Goal: Check status: Check status

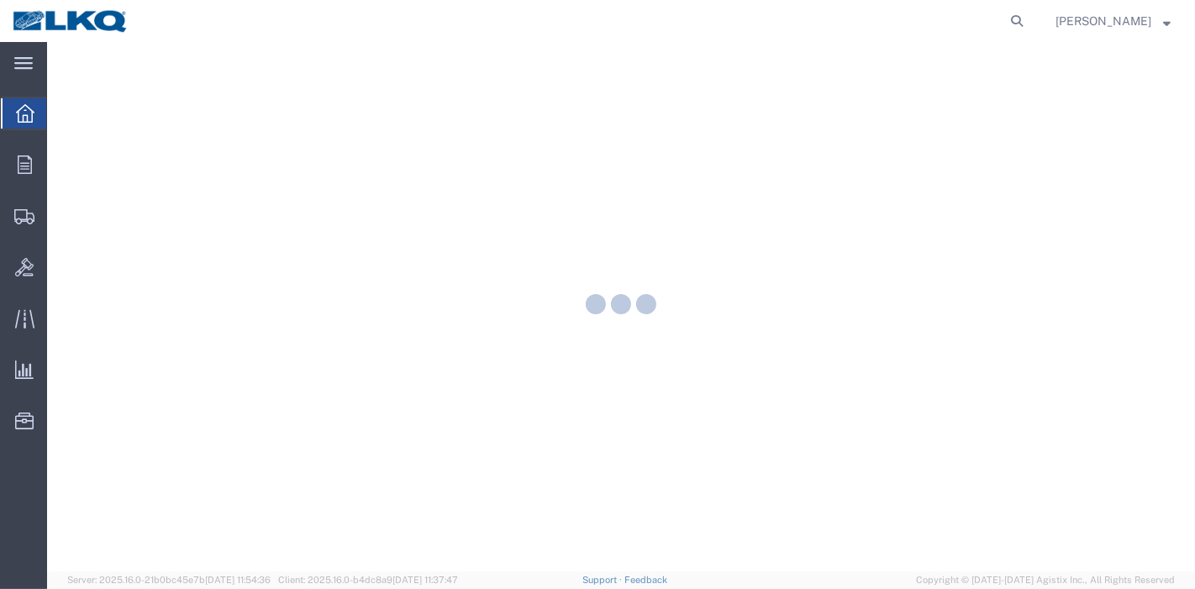
click at [1009, 23] on agx-global-search at bounding box center [762, 21] width 538 height 42
click at [1024, 23] on icon at bounding box center [1017, 21] width 24 height 24
click at [877, 35] on input "search" at bounding box center [749, 21] width 511 height 40
click at [866, 32] on input "search" at bounding box center [749, 21] width 511 height 40
paste input "56108660"
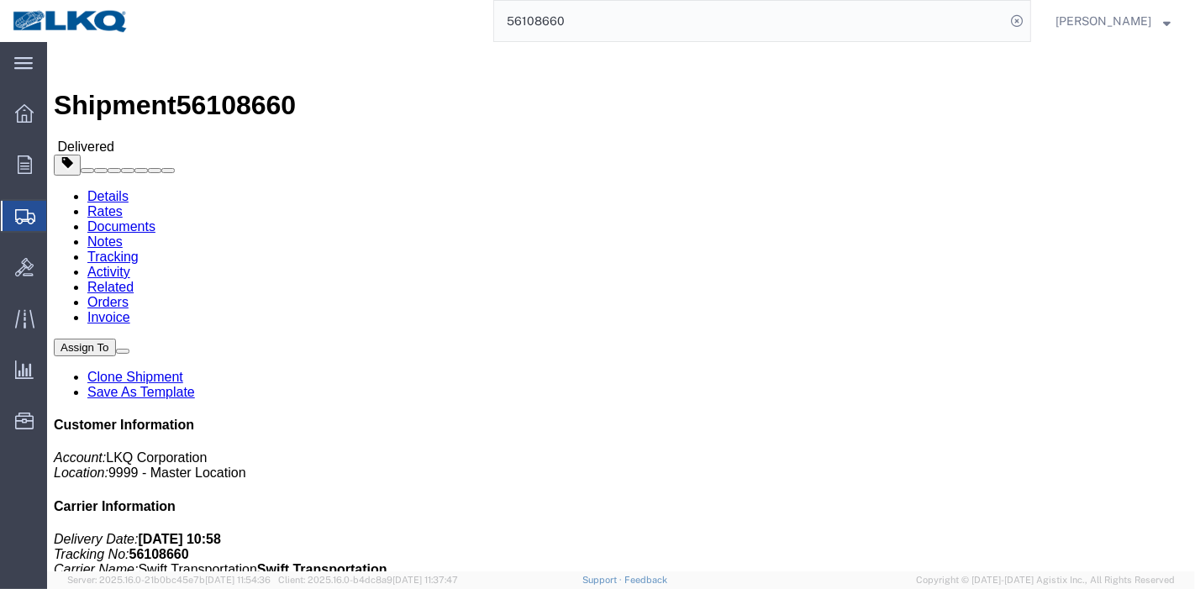
click link "Rates"
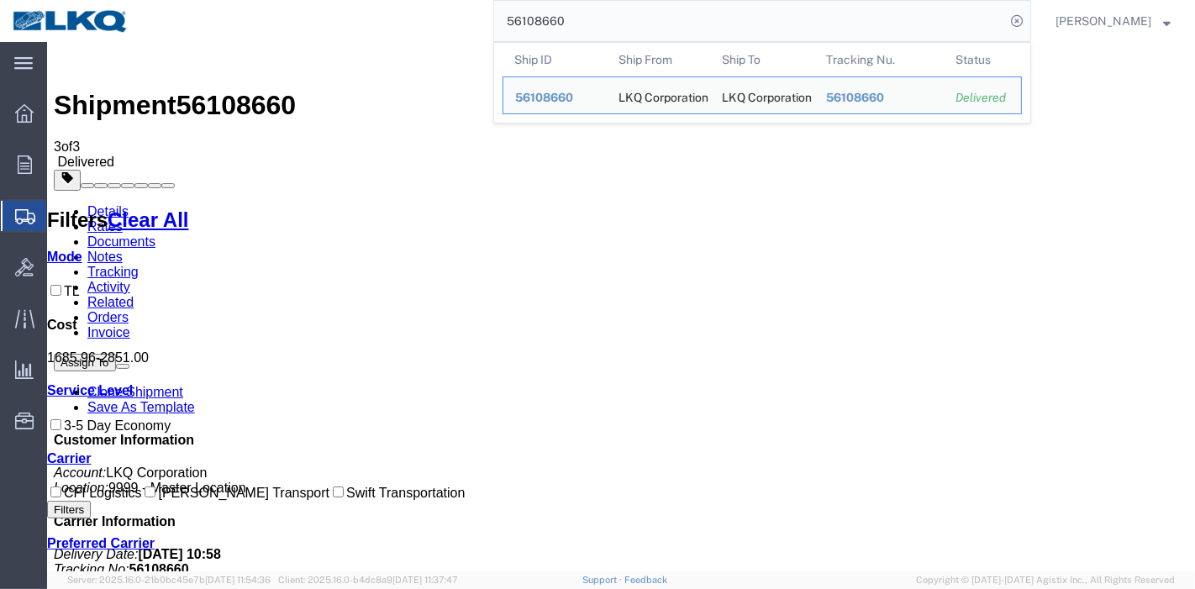
drag, startPoint x: 706, startPoint y: 57, endPoint x: 337, endPoint y: 50, distance: 369.0
paste input "042715"
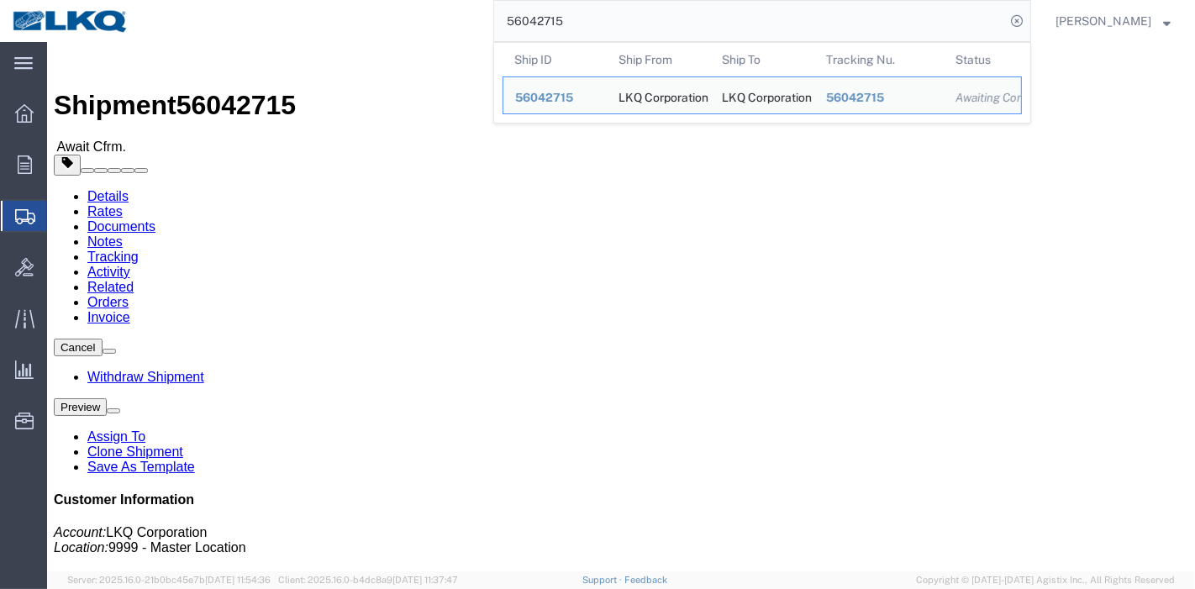
click at [550, 18] on input "56042715" at bounding box center [749, 21] width 511 height 40
paste input "111328"
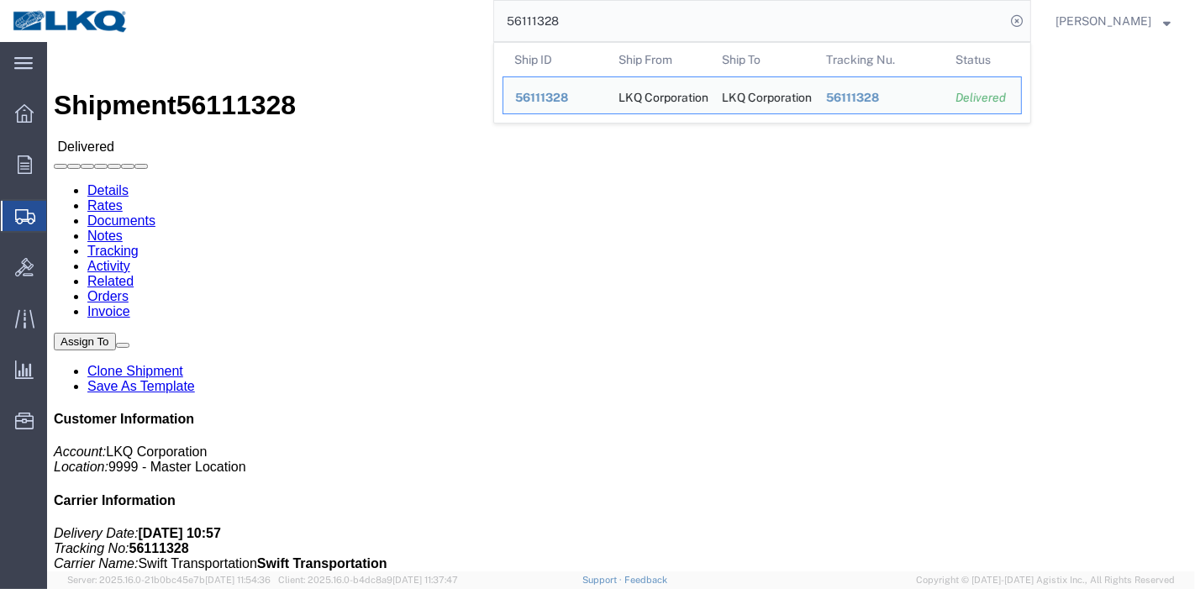
drag, startPoint x: 166, startPoint y: 103, endPoint x: 118, endPoint y: 61, distance: 63.7
click link "Rates"
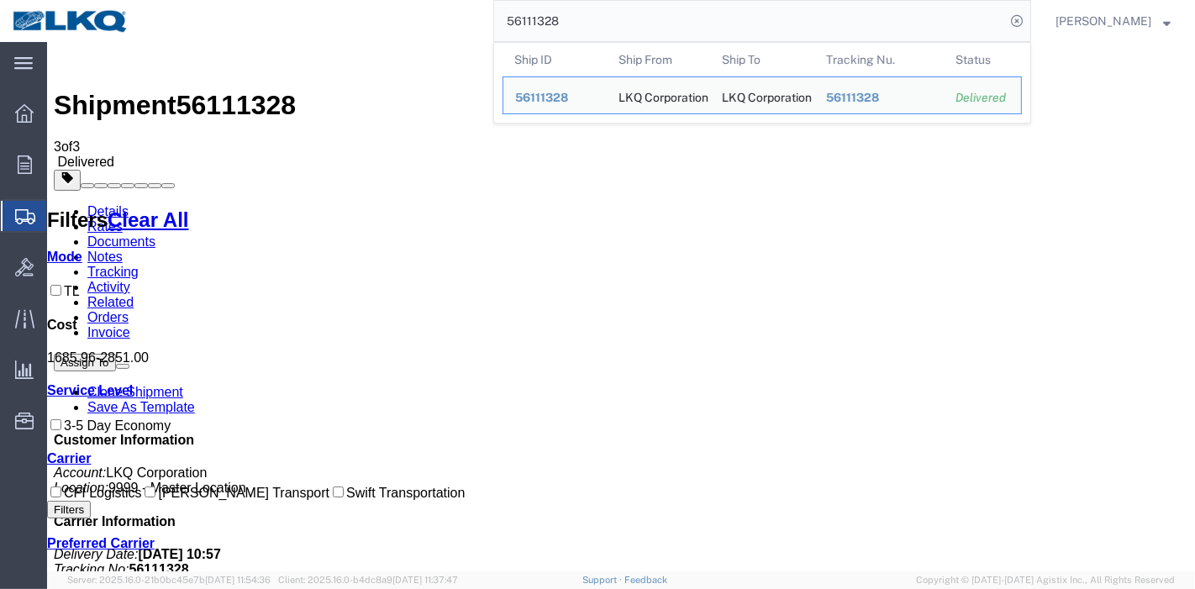
drag, startPoint x: 656, startPoint y: 67, endPoint x: 424, endPoint y: 45, distance: 233.0
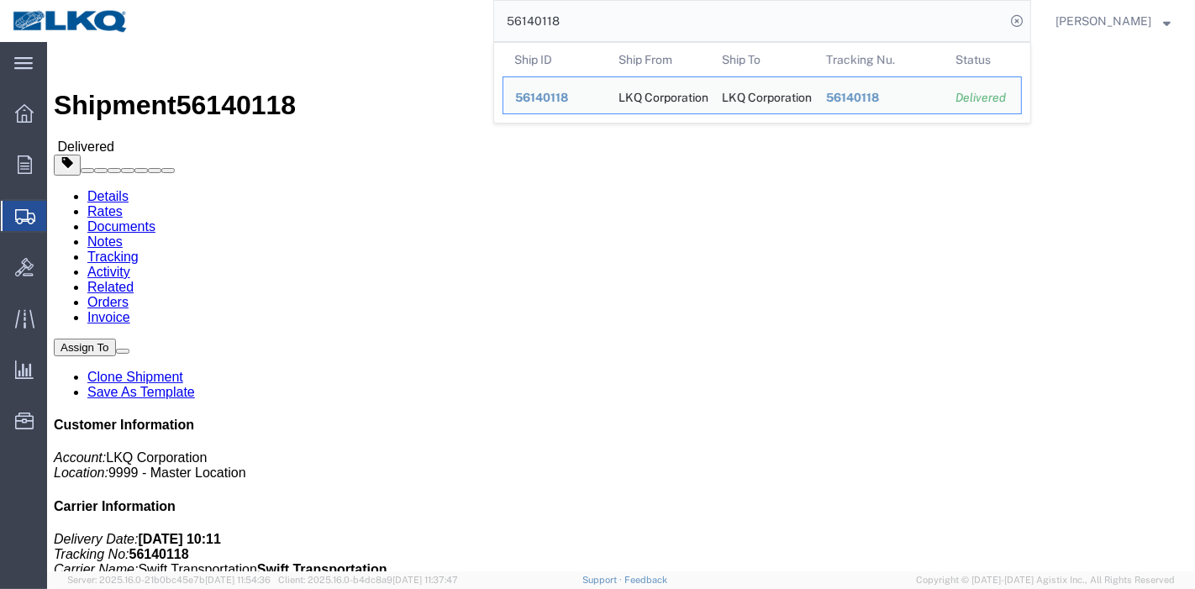
drag, startPoint x: 605, startPoint y: 29, endPoint x: 443, endPoint y: 54, distance: 164.0
drag, startPoint x: 611, startPoint y: 23, endPoint x: 209, endPoint y: 1, distance: 402.3
paste input "5867843"
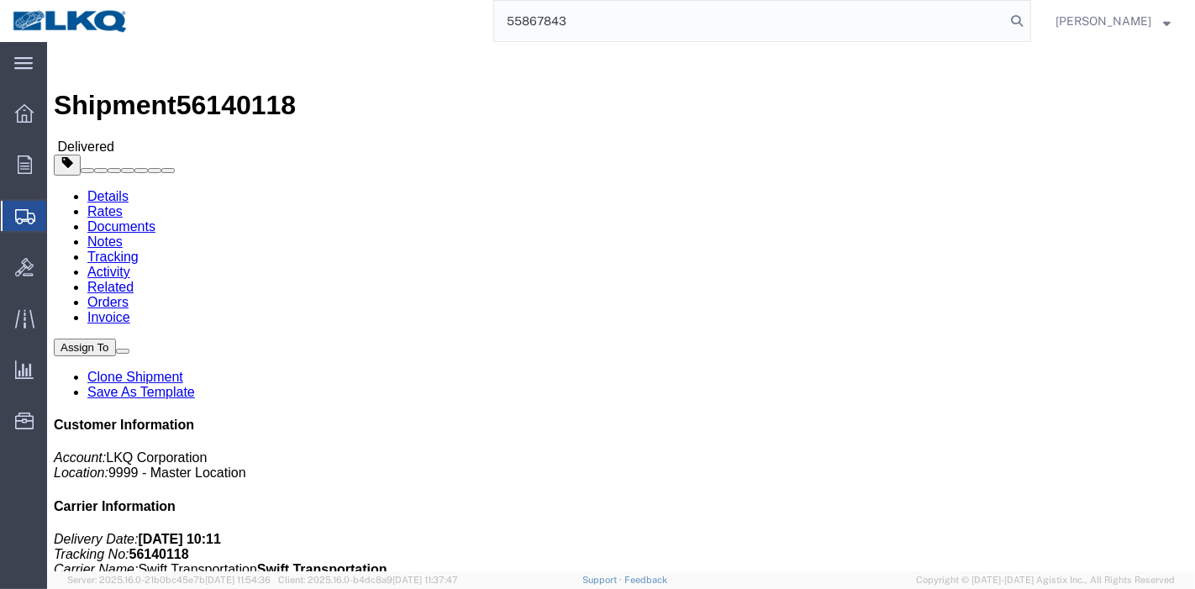
type input "55867843"
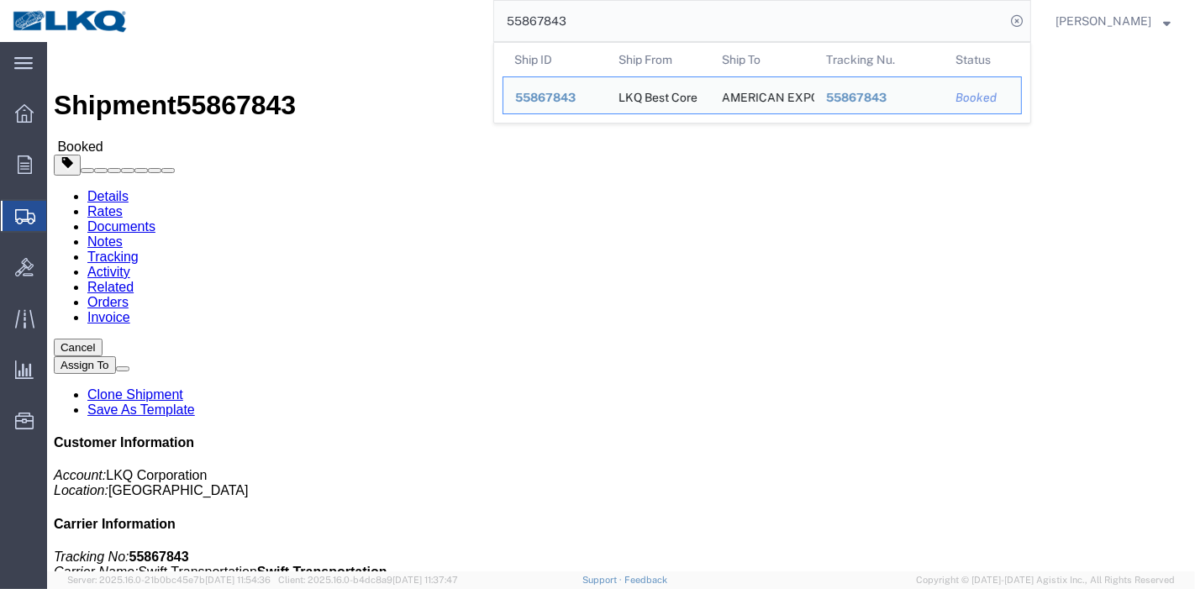
click link "Tracking"
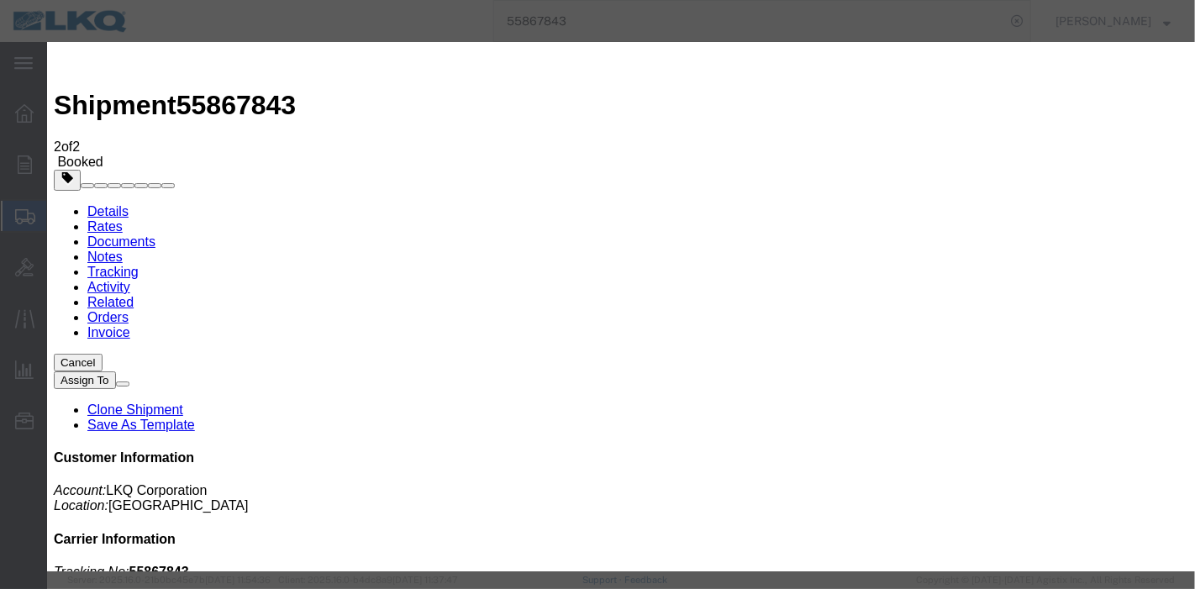
type input "[DATE]"
type input "2:00 AM"
select select "DELIVRED"
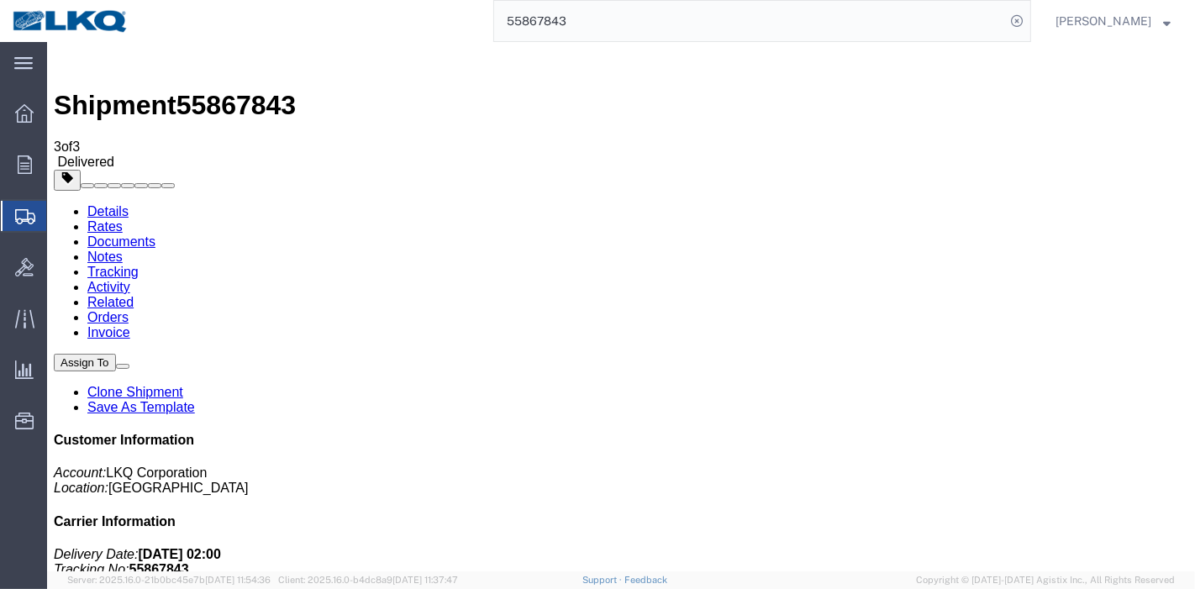
click at [93, 204] on link "Details" at bounding box center [107, 211] width 41 height 14
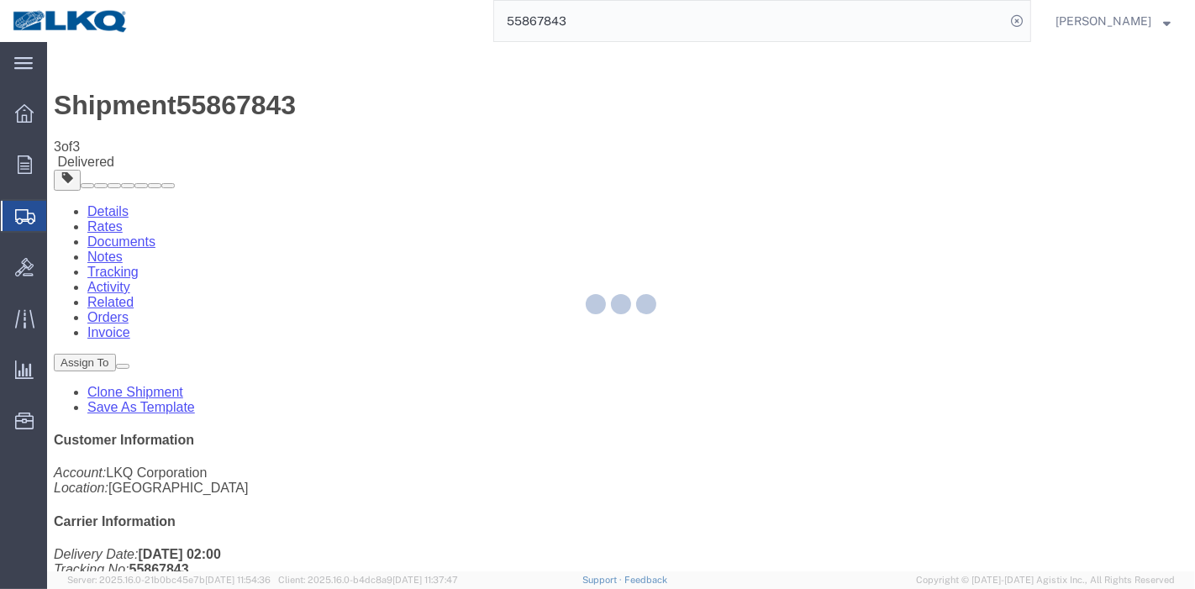
click at [730, 387] on div at bounding box center [621, 306] width 1148 height 529
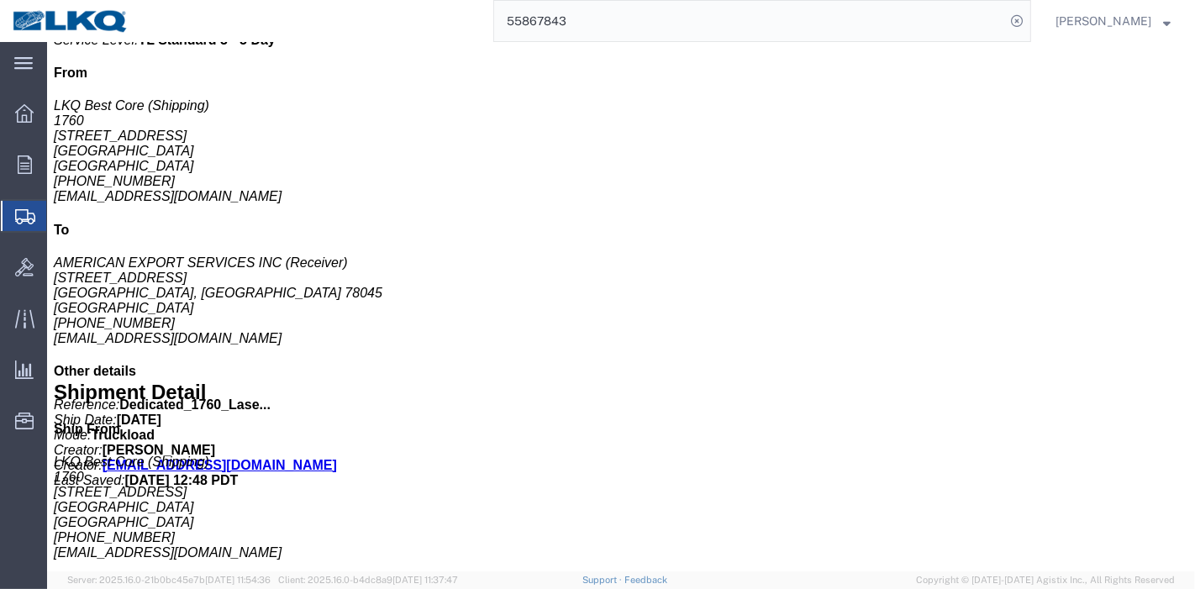
scroll to position [577, 0]
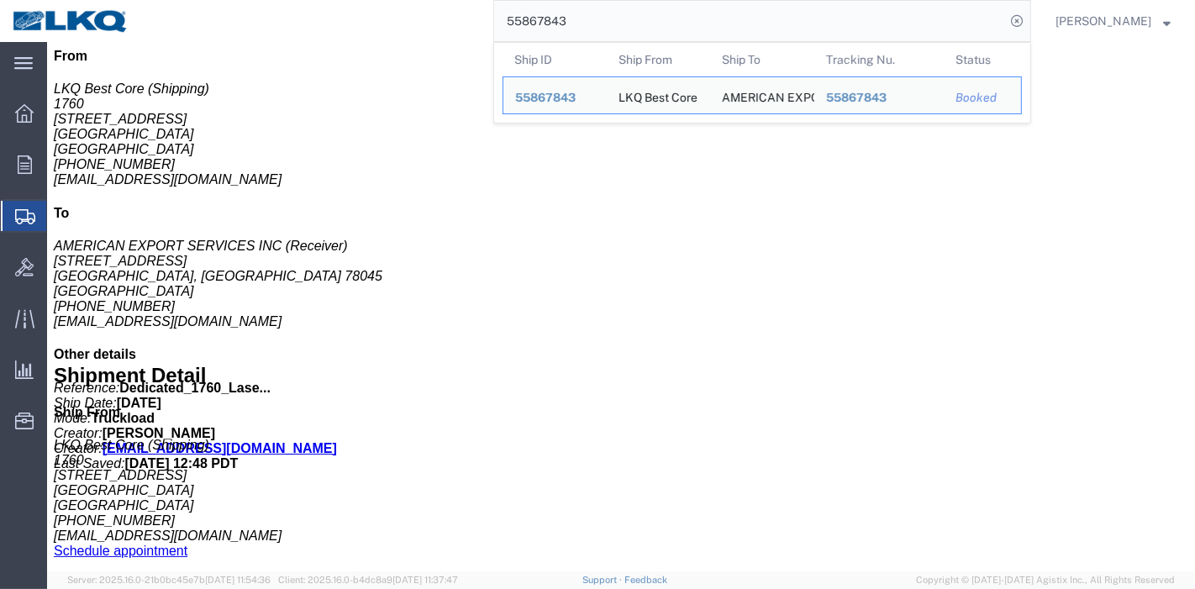
drag, startPoint x: 617, startPoint y: 16, endPoint x: 309, endPoint y: 39, distance: 308.4
click at [309, 39] on div "55867843 Ship ID Ship From Ship To Tracking Nu. Status Ship ID 55867843 Ship Fr…" at bounding box center [586, 21] width 890 height 42
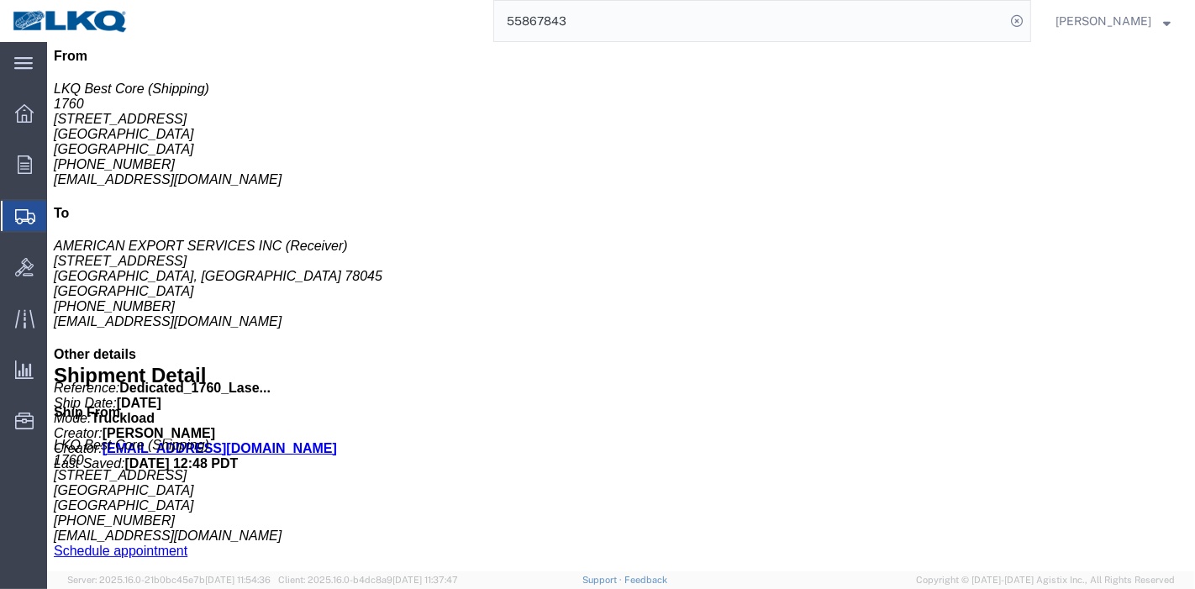
paste input "6092464"
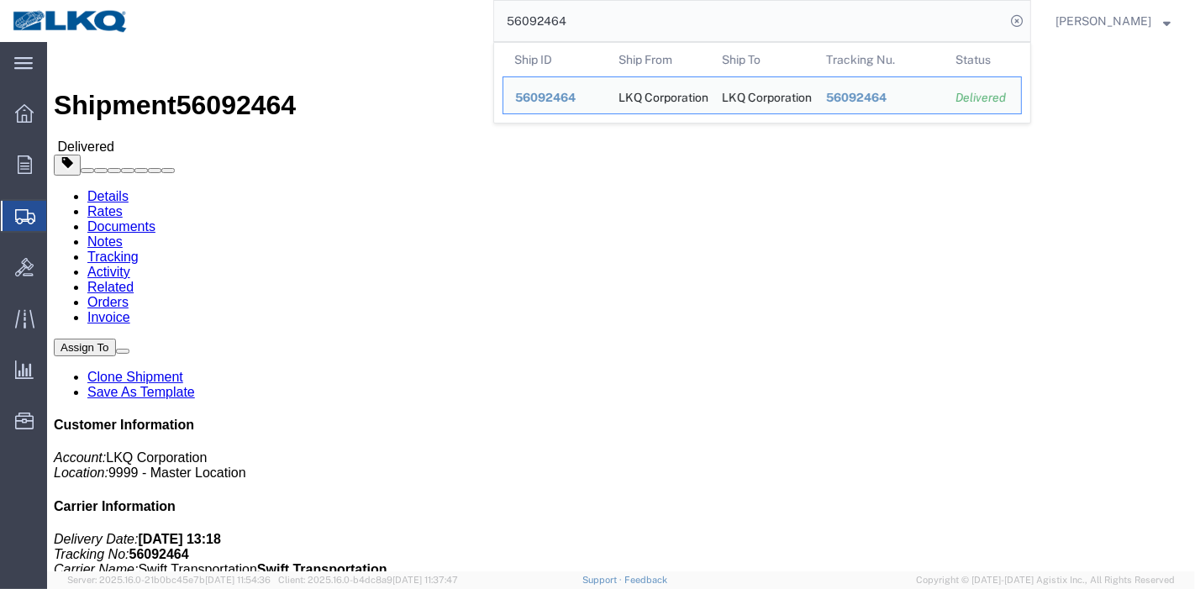
click link "Rates"
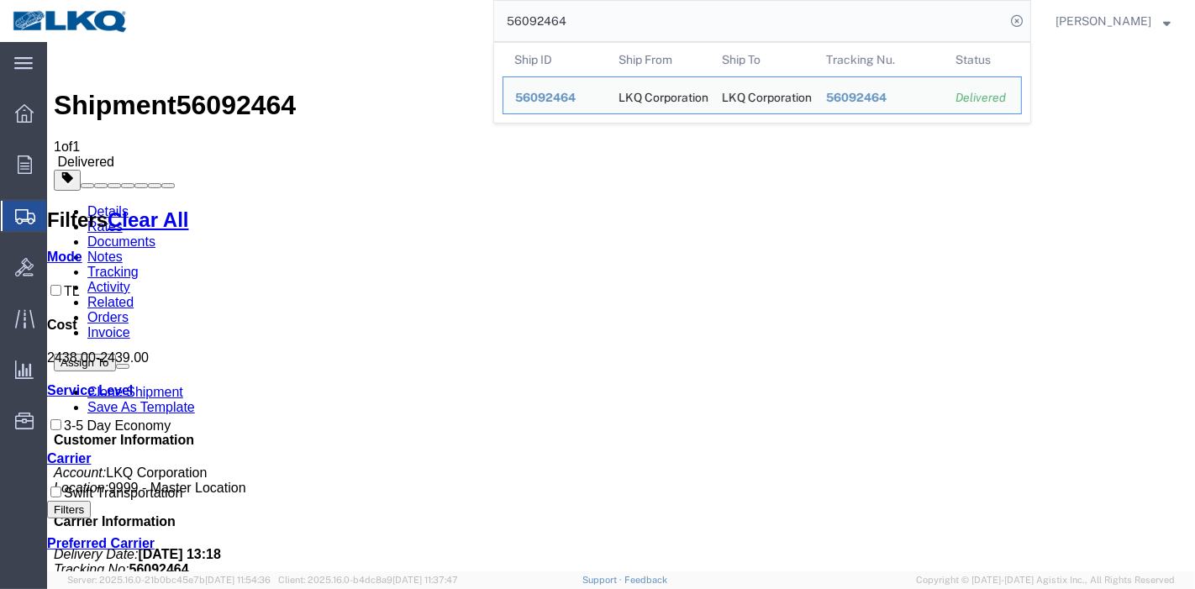
drag, startPoint x: 602, startPoint y: 25, endPoint x: 398, endPoint y: 38, distance: 203.8
click at [398, 38] on div "56092464 Ship ID Ship From Ship To Tracking Nu. Status Ship ID 56092464 Ship Fr…" at bounding box center [586, 21] width 890 height 42
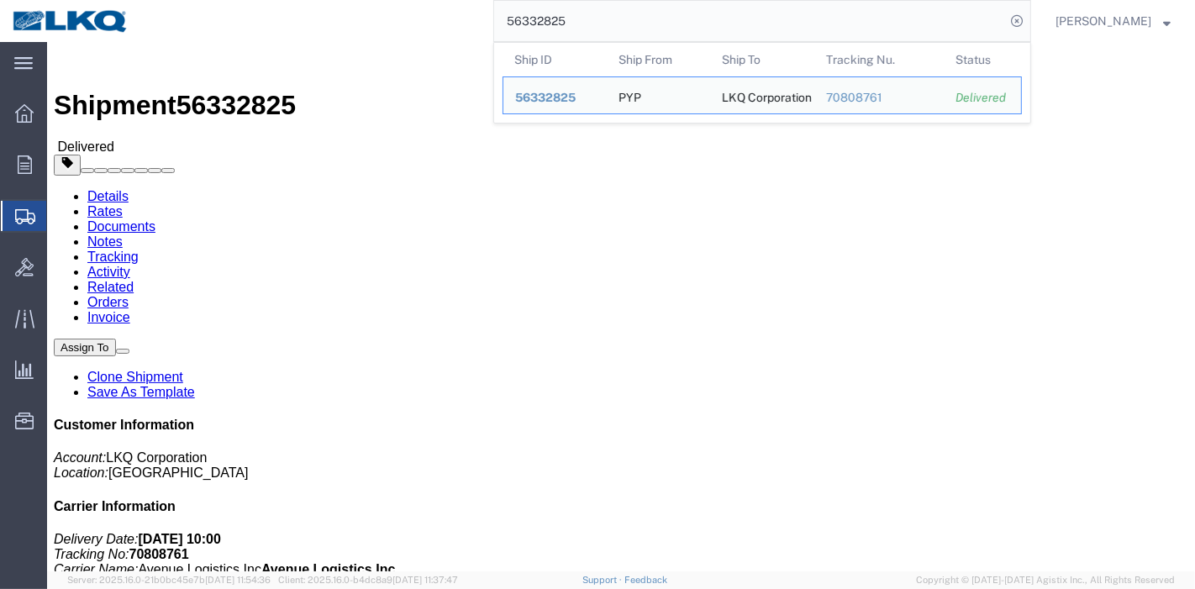
click link "Rates"
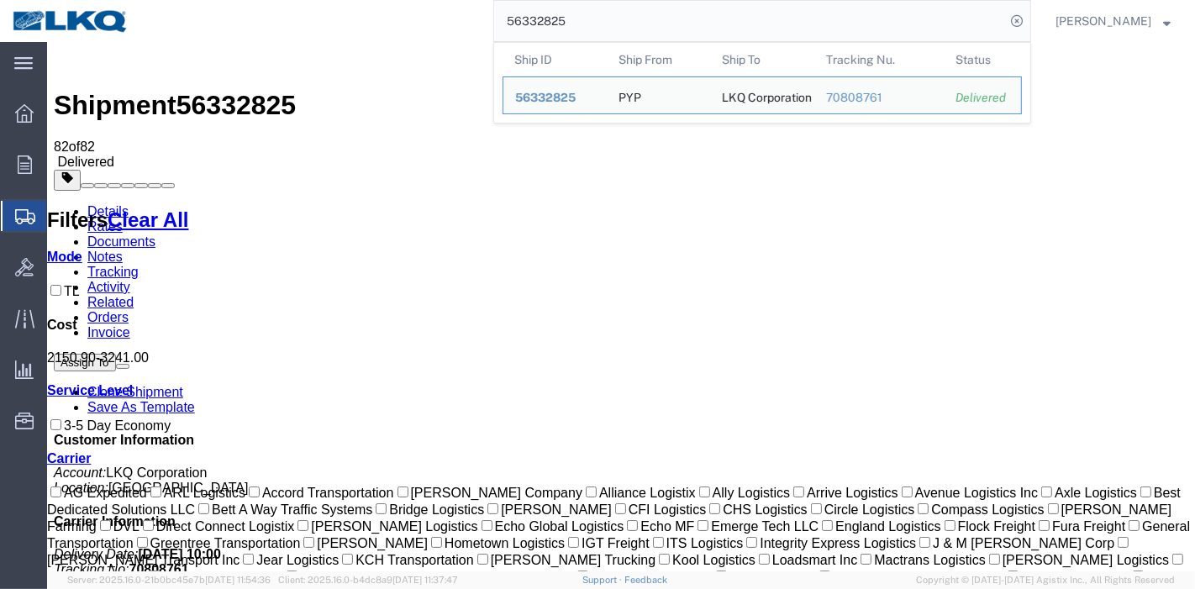
drag, startPoint x: 595, startPoint y: 24, endPoint x: 398, endPoint y: 32, distance: 196.8
click at [398, 32] on div "56332825 Ship ID Ship From Ship To Tracking Nu. Status Ship ID 56332825 Ship Fr…" at bounding box center [586, 21] width 890 height 42
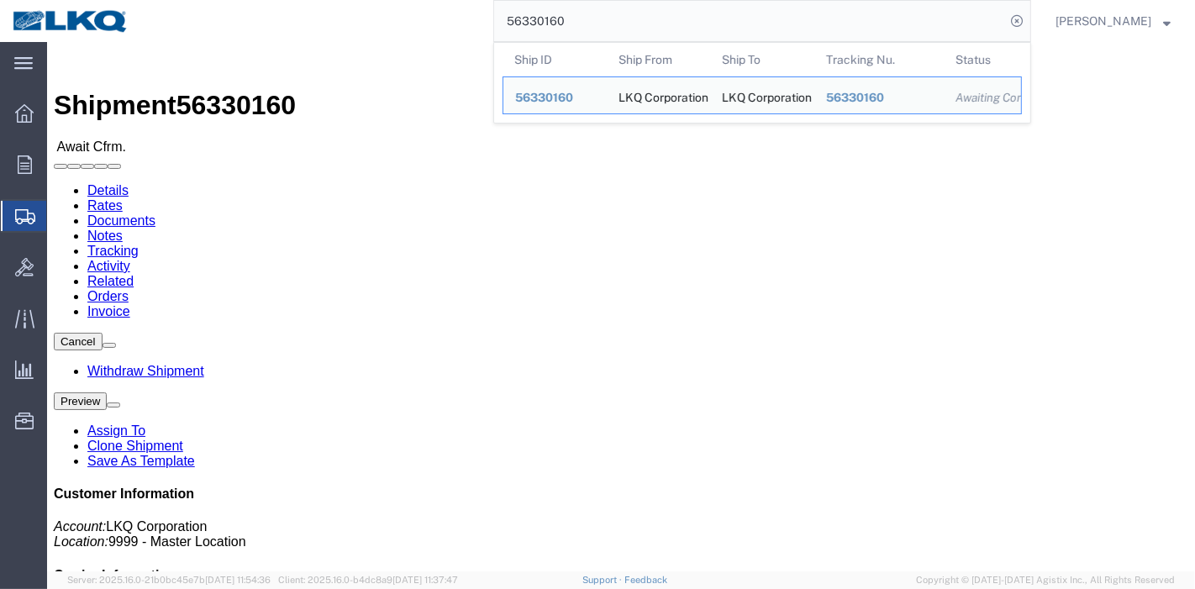
click link "Rates"
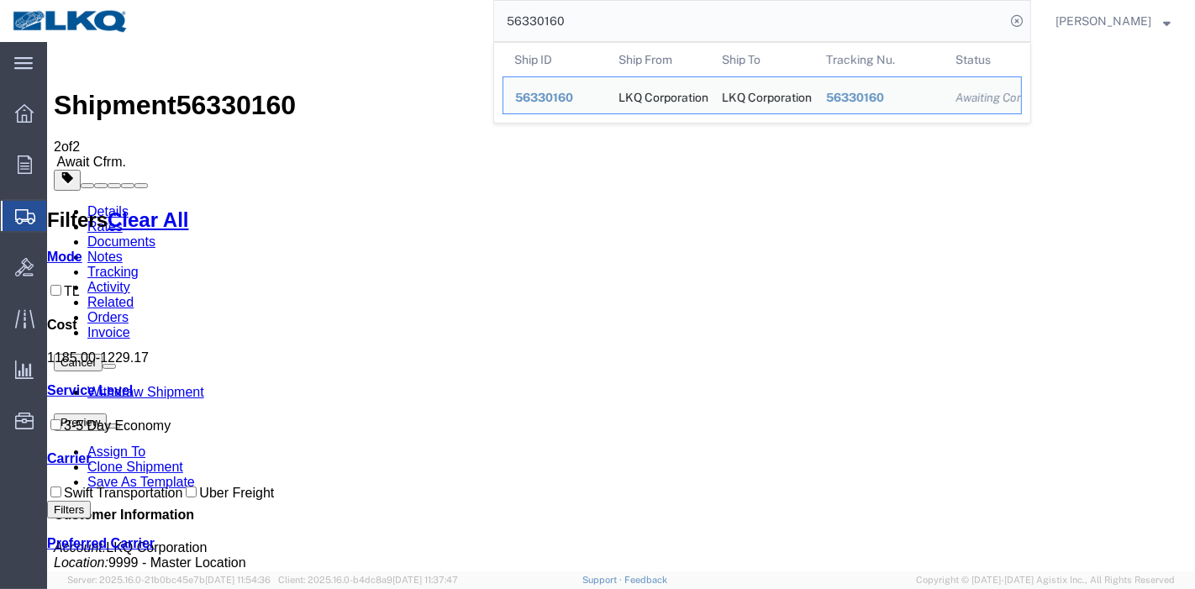
drag, startPoint x: 589, startPoint y: 79, endPoint x: 360, endPoint y: 61, distance: 230.1
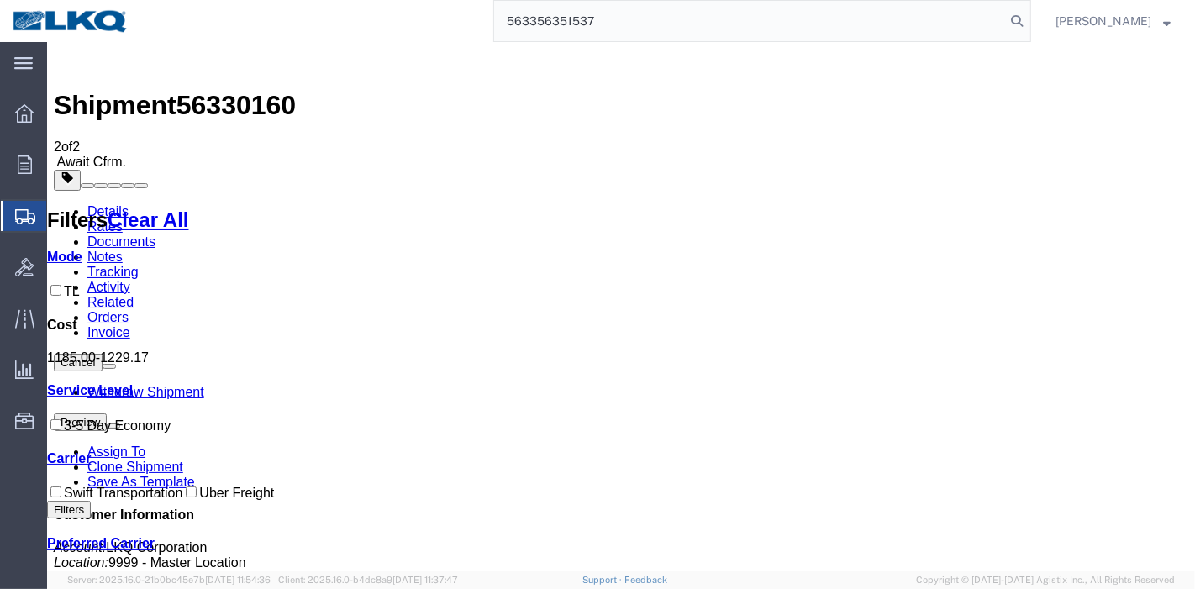
drag, startPoint x: 618, startPoint y: 22, endPoint x: 330, endPoint y: 24, distance: 287.4
click at [330, 24] on div "563356351537" at bounding box center [586, 21] width 890 height 42
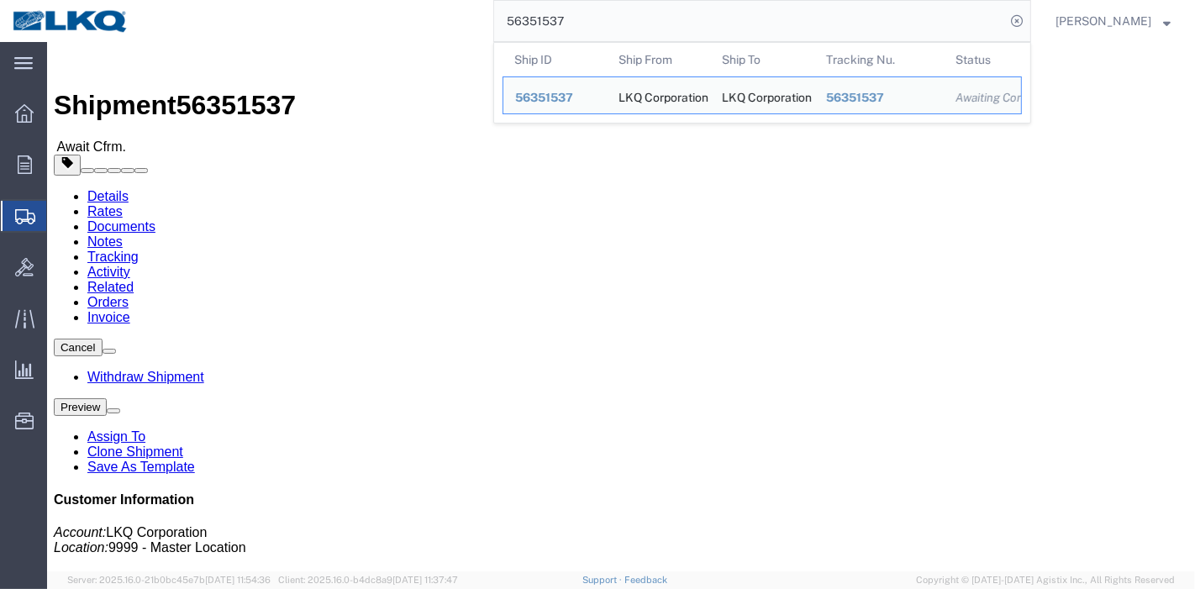
click link "Rates"
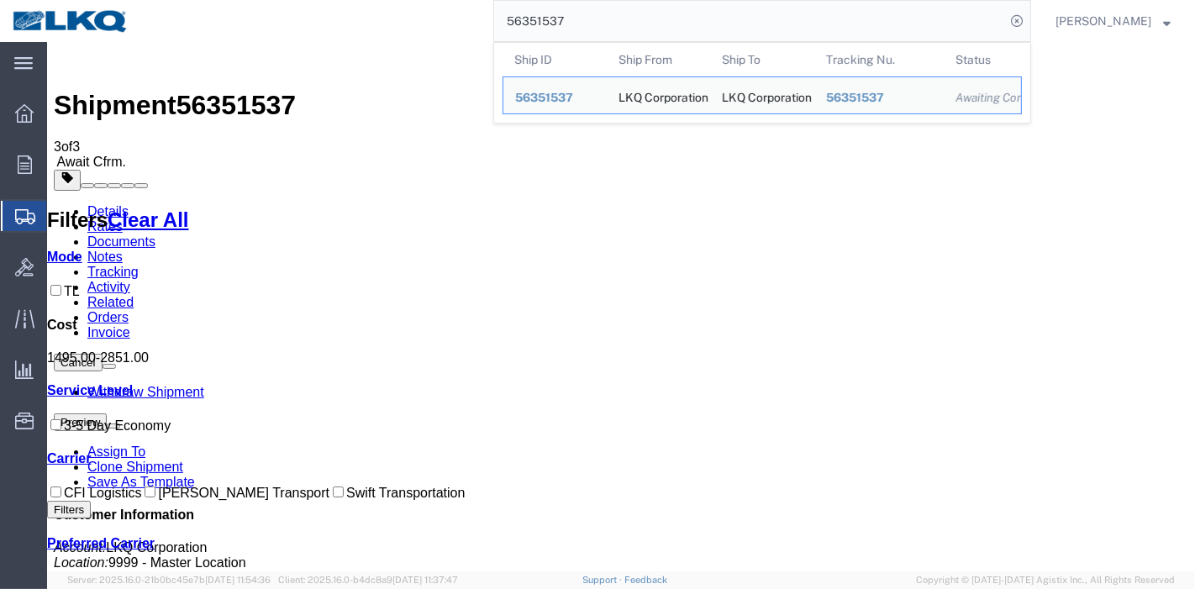
drag, startPoint x: 512, startPoint y: 81, endPoint x: 346, endPoint y: 56, distance: 167.3
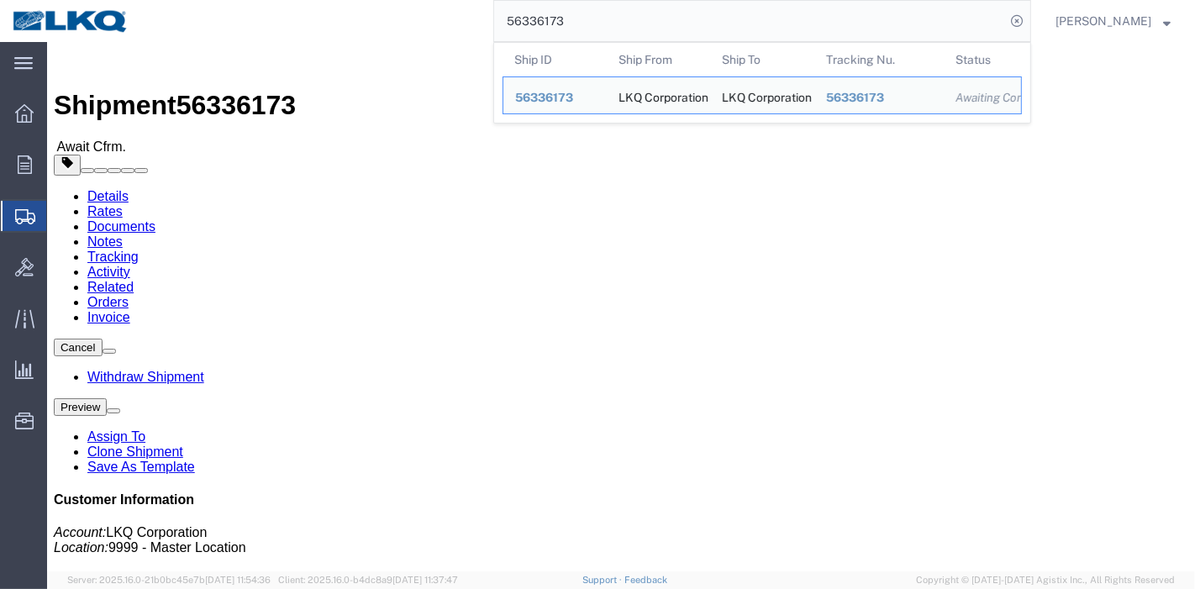
drag, startPoint x: 588, startPoint y: 27, endPoint x: 434, endPoint y: 27, distance: 153.8
click at [434, 27] on div "56336173 Ship ID Ship From Ship To Tracking Nu. Status Ship ID 56336173 Ship Fr…" at bounding box center [586, 21] width 890 height 42
click link "Rates"
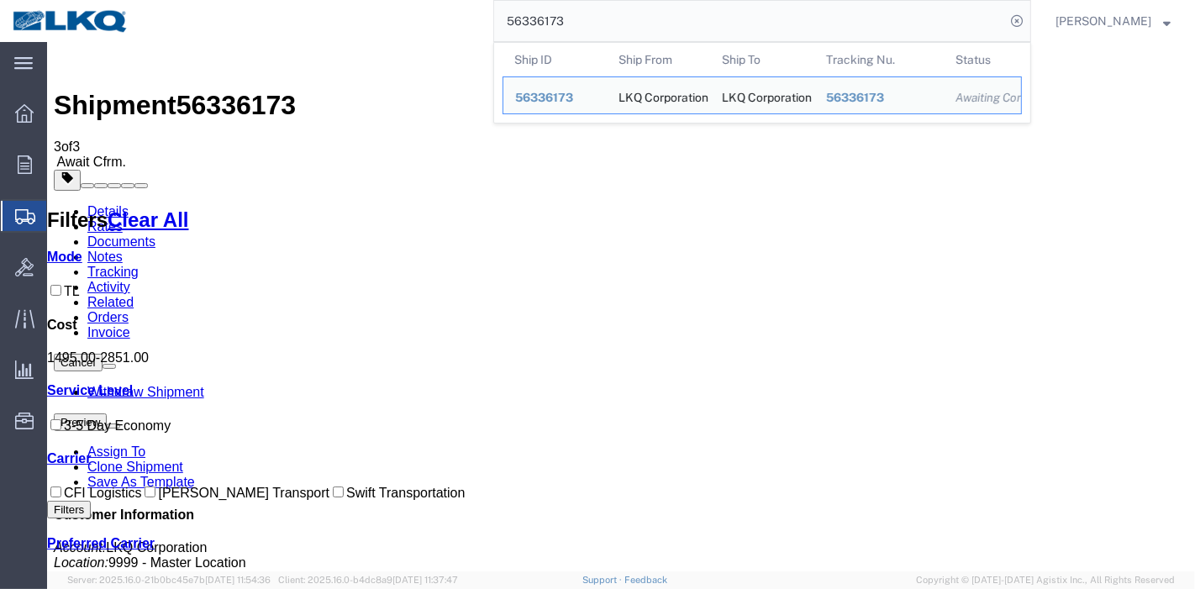
paste input "210715"
type input "56210715"
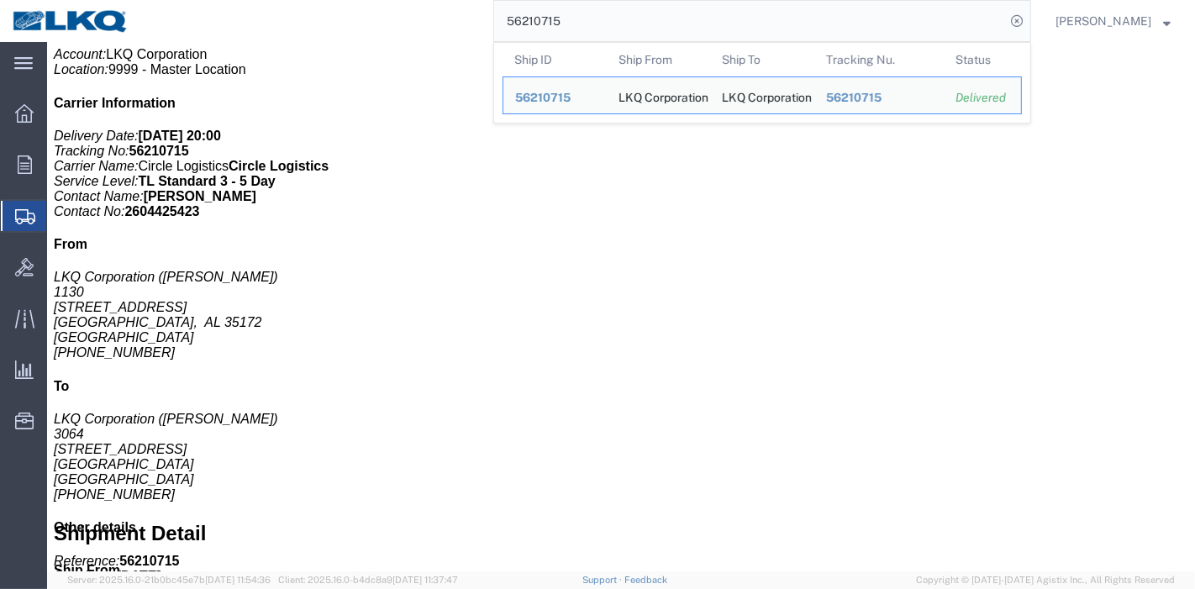
scroll to position [466, 0]
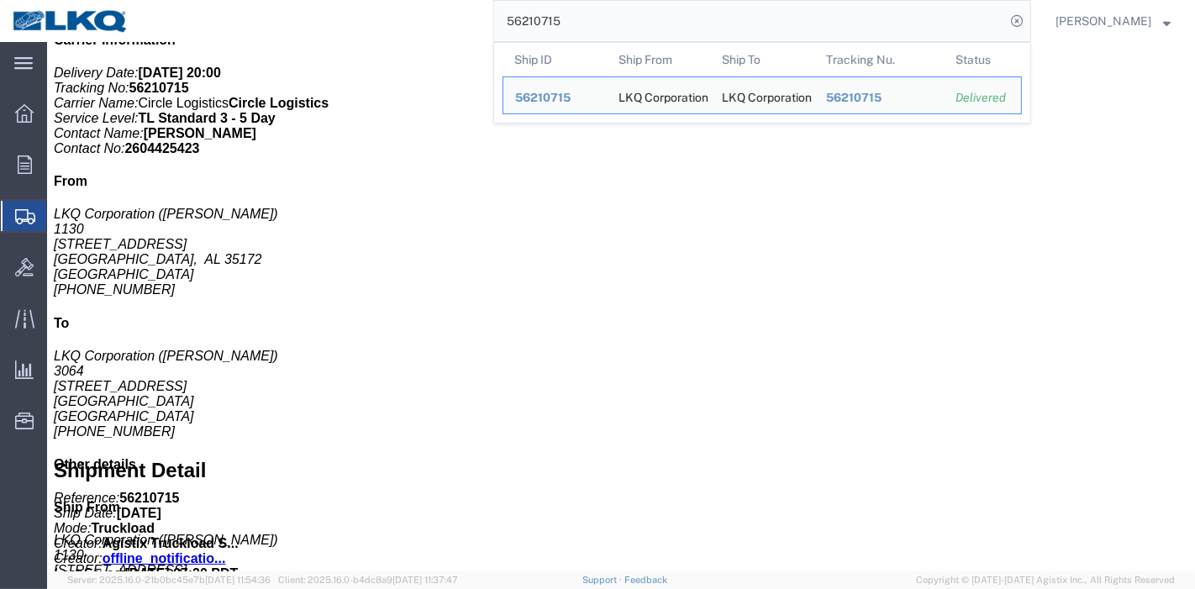
click span "button"
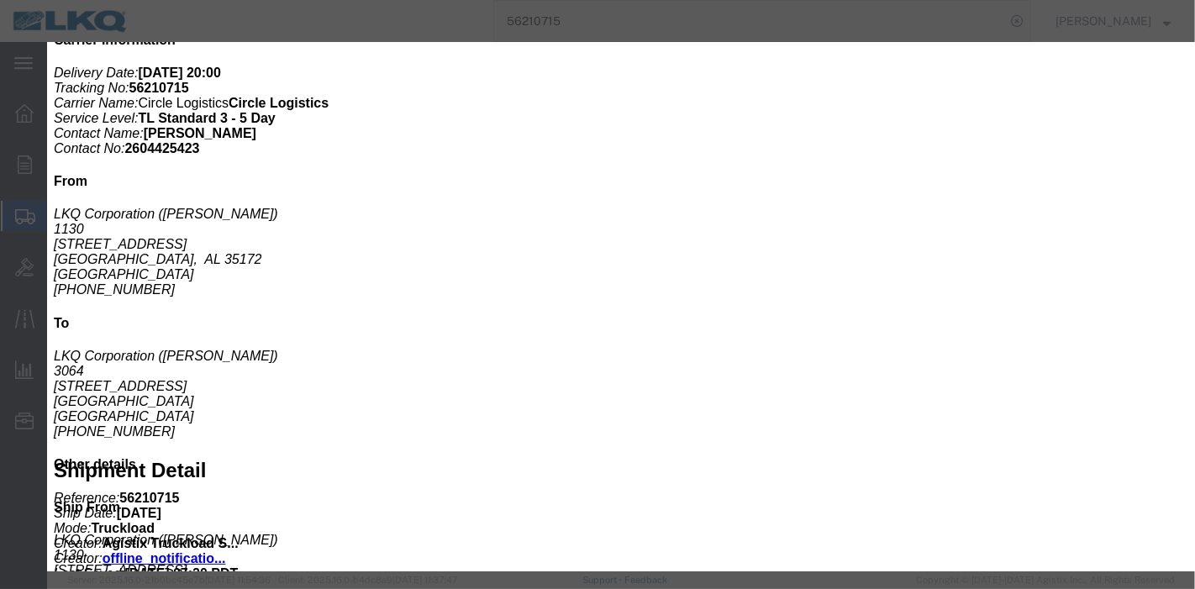
click icon "button"
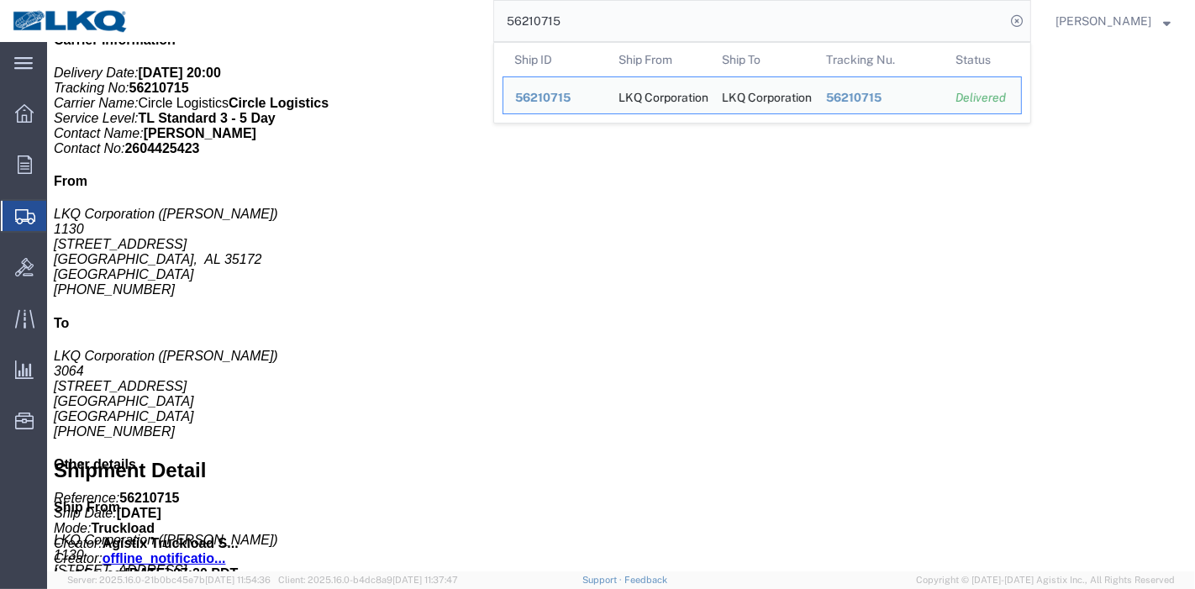
drag, startPoint x: 633, startPoint y: 20, endPoint x: 344, endPoint y: 20, distance: 289.1
click at [344, 20] on div "56210715 Ship ID Ship From Ship To Tracking Nu. Status Ship ID 56210715 Ship Fr…" at bounding box center [586, 21] width 890 height 42
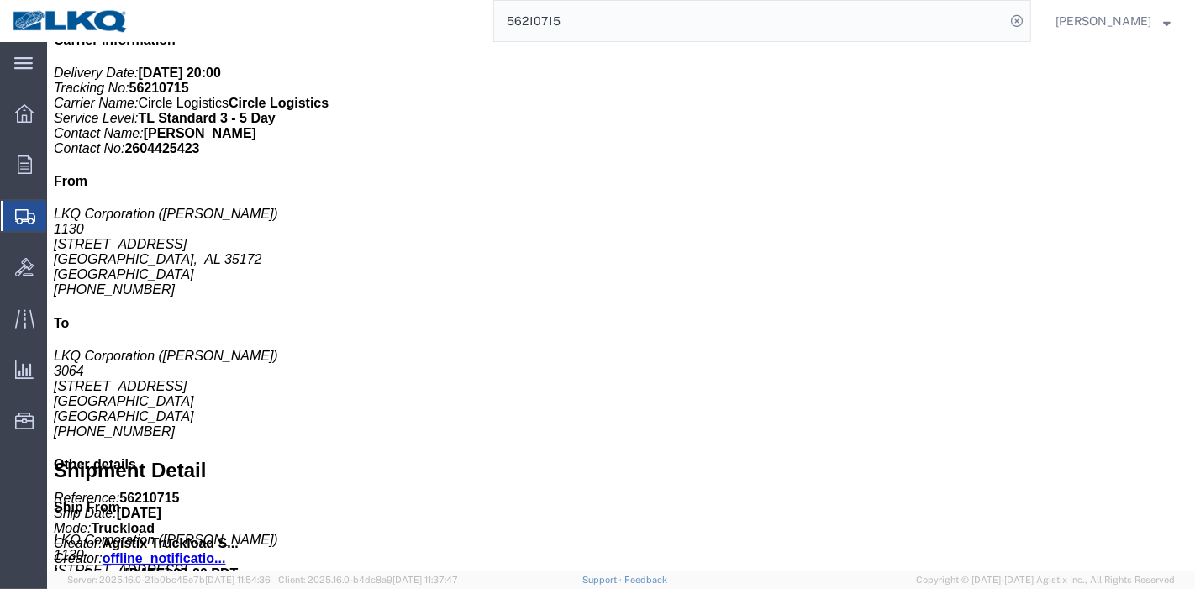
paste input "416720"
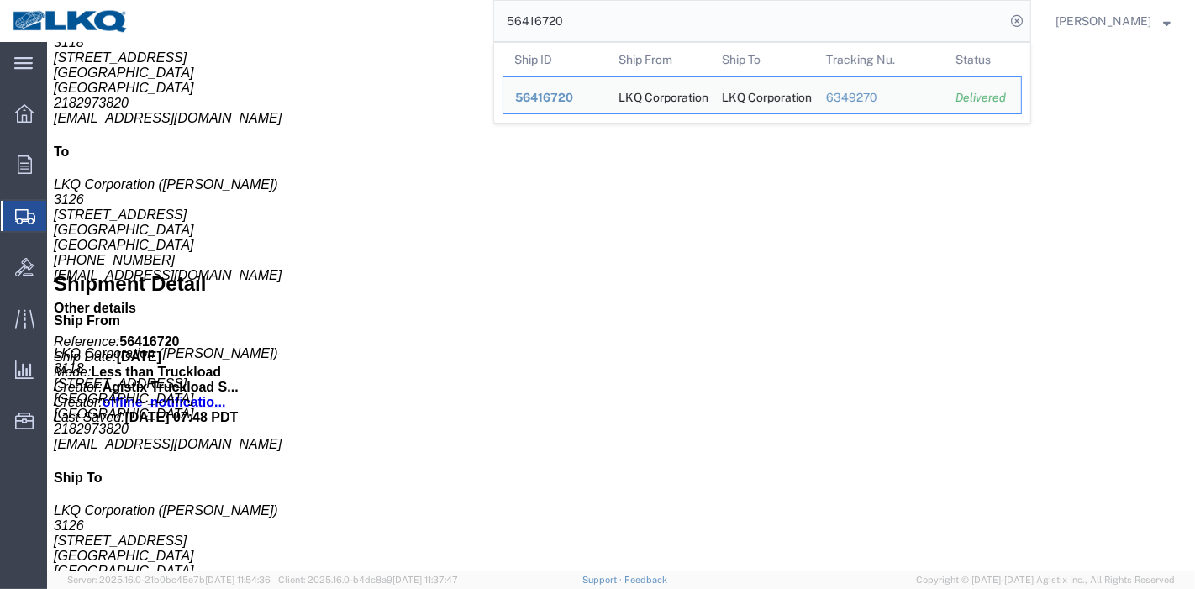
scroll to position [653, 0]
click span "button"
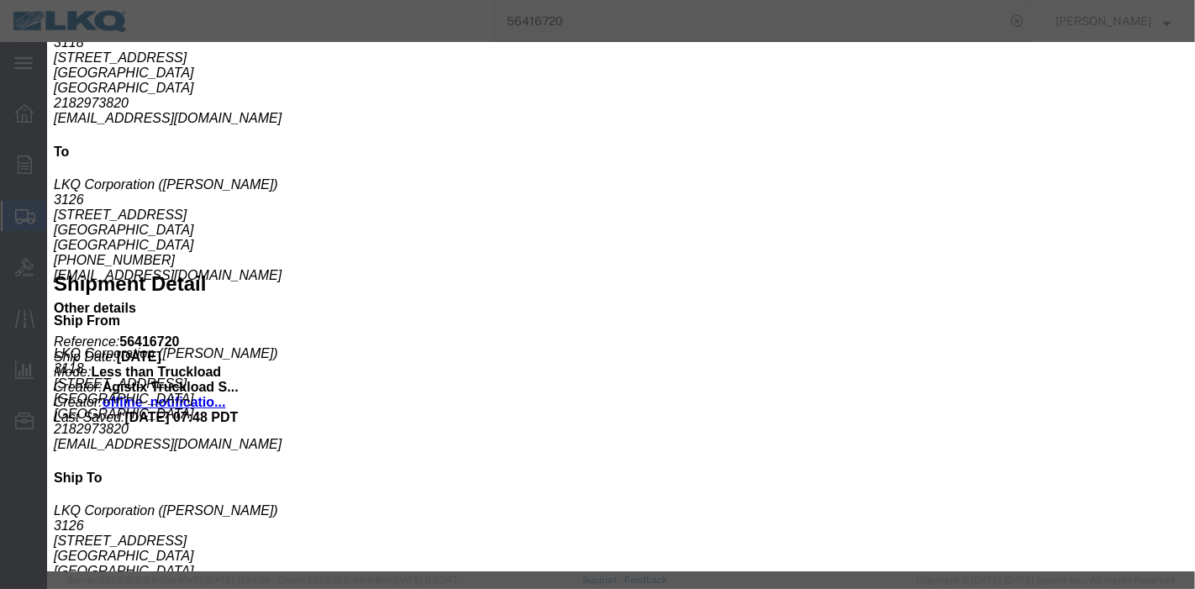
click icon "button"
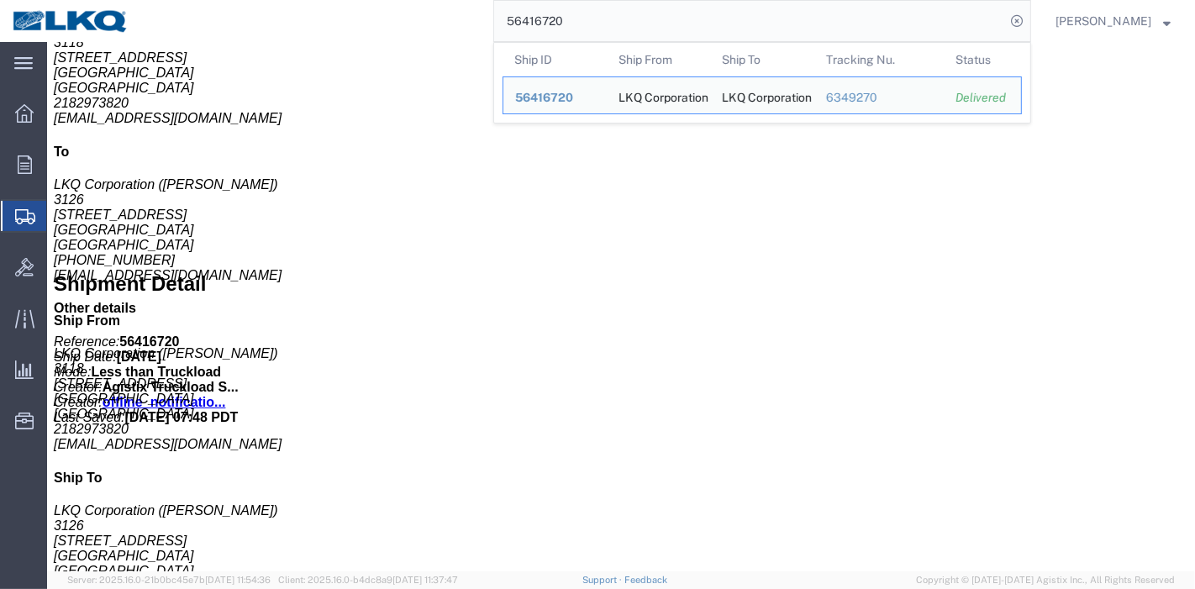
drag, startPoint x: 635, startPoint y: 23, endPoint x: 261, endPoint y: 17, distance: 374.9
paste input "196087"
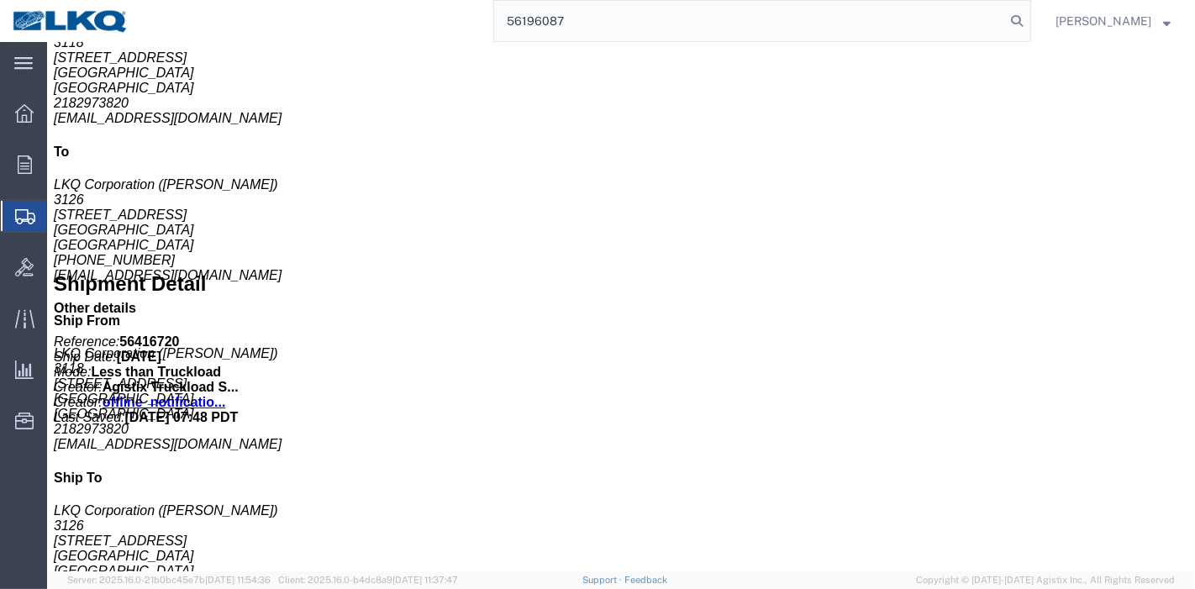
type input "56196087"
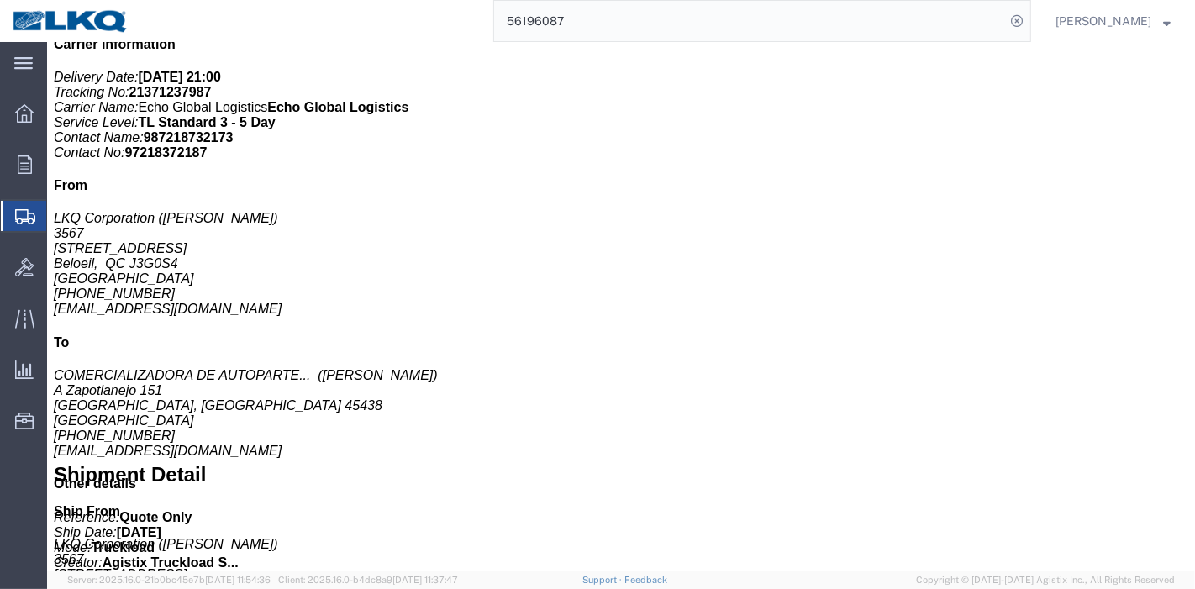
scroll to position [466, 0]
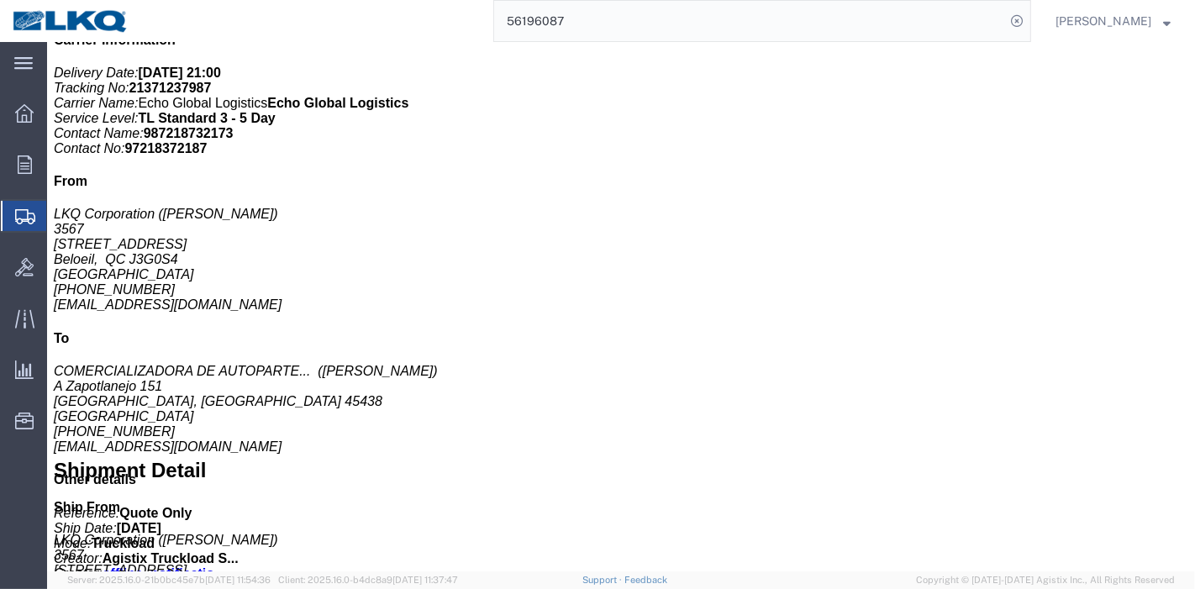
click span "button"
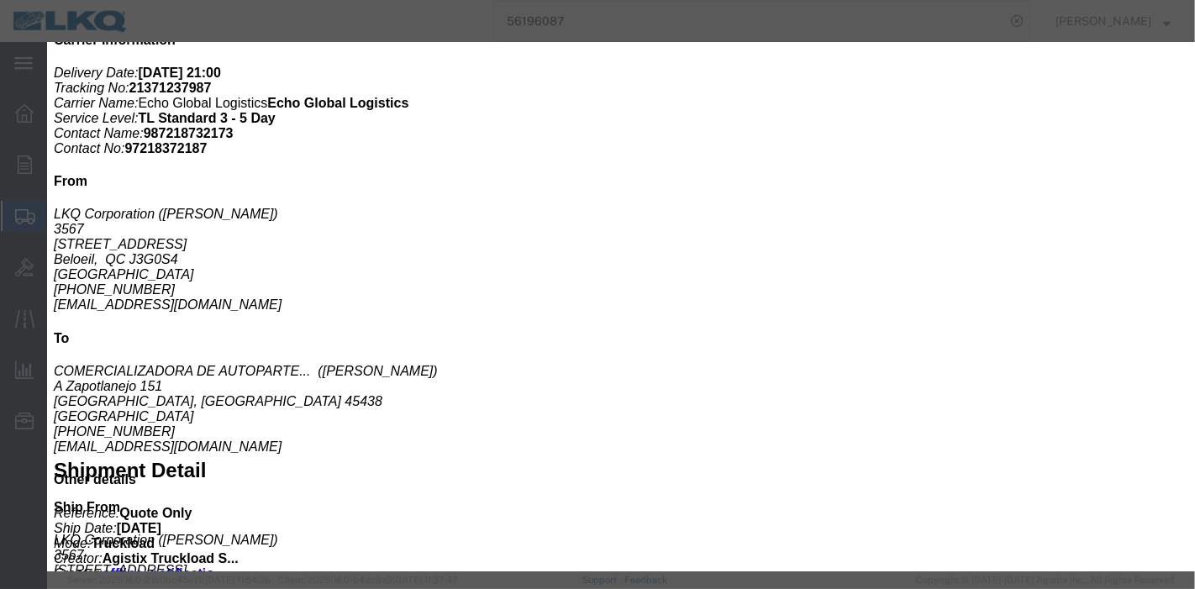
drag, startPoint x: 1027, startPoint y: 45, endPoint x: 866, endPoint y: 31, distance: 162.0
click icon "button"
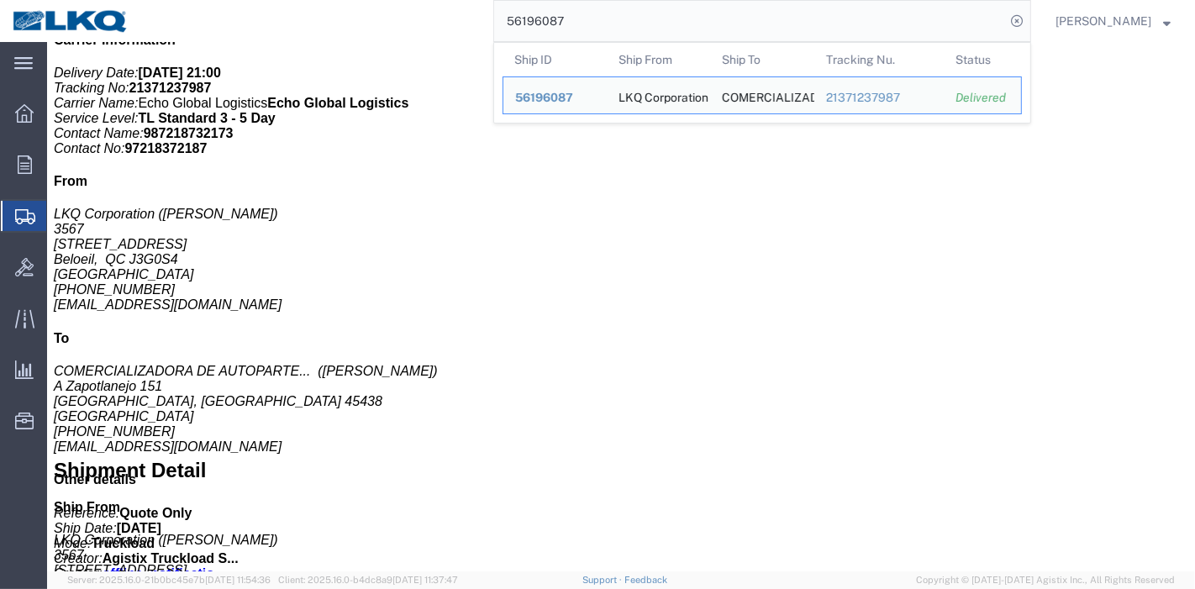
drag, startPoint x: 622, startPoint y: 19, endPoint x: 81, endPoint y: 39, distance: 541.6
paste input "56356911"
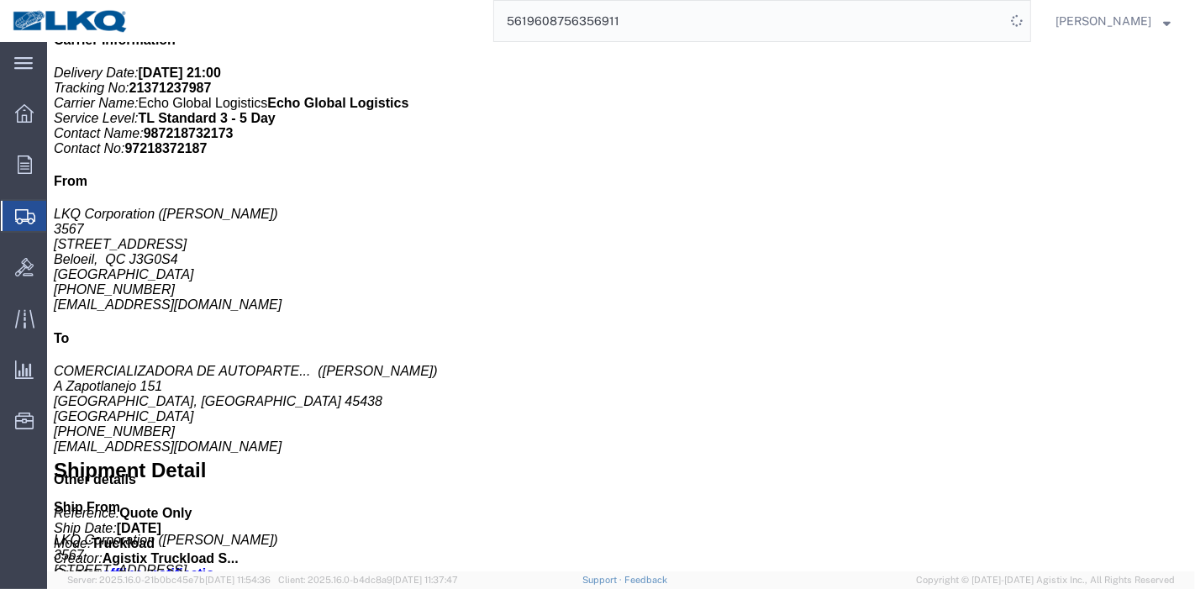
drag, startPoint x: 460, startPoint y: 15, endPoint x: 365, endPoint y: 15, distance: 95.0
click at [365, 15] on div "5619608756356911" at bounding box center [586, 21] width 890 height 42
paste input "search"
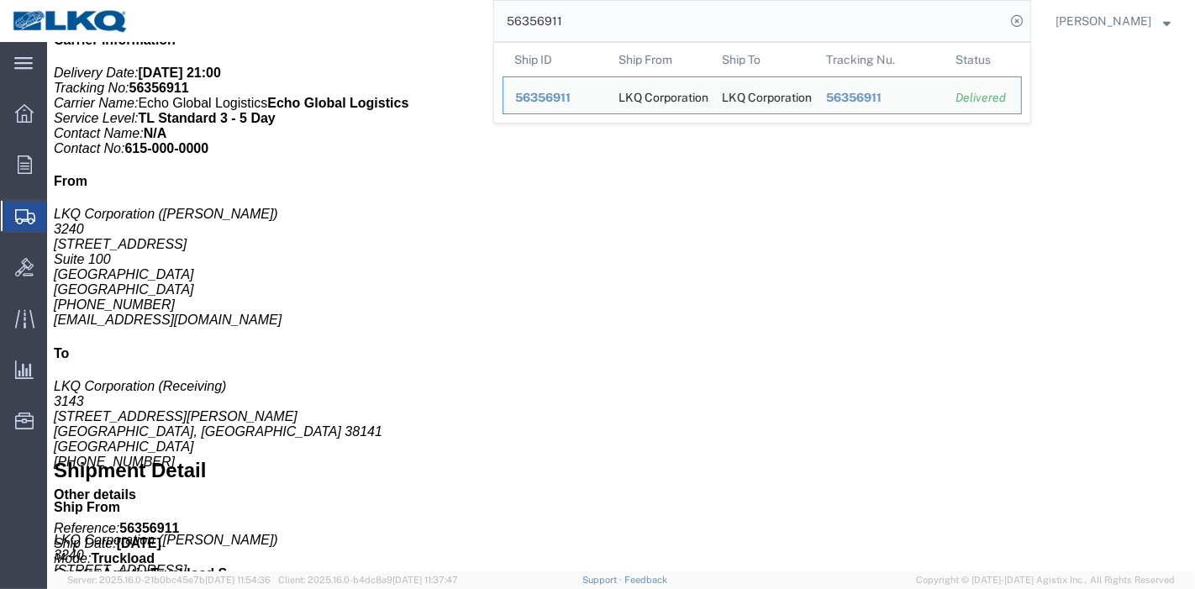
click link "Rates"
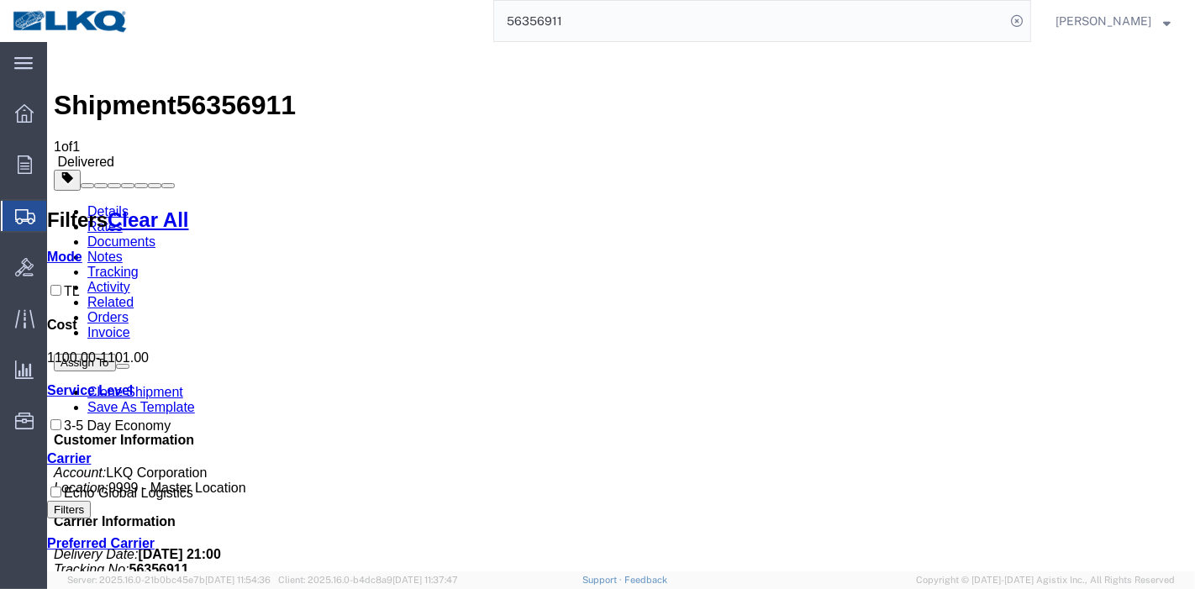
scroll to position [281, 0]
click at [100, 204] on link "Details" at bounding box center [107, 211] width 41 height 14
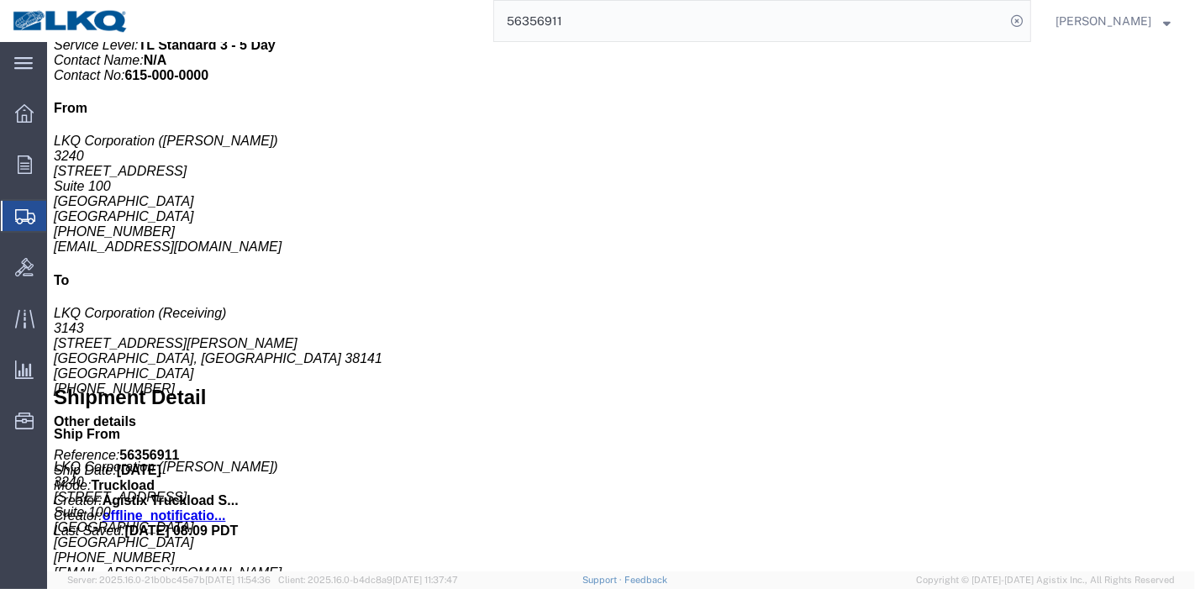
scroll to position [560, 0]
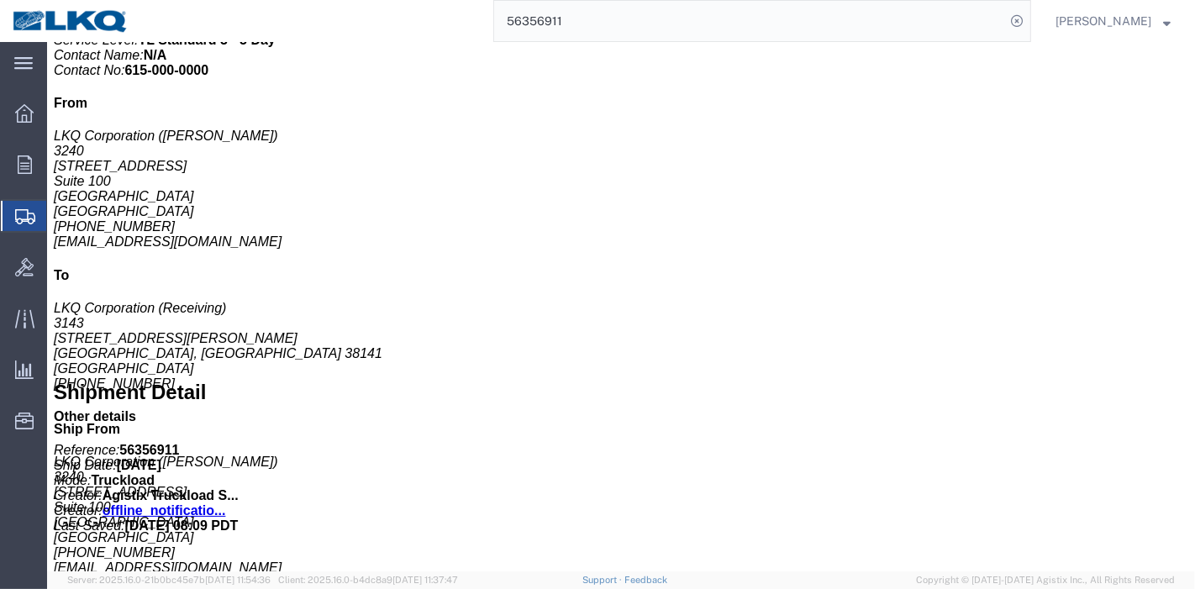
click span "button"
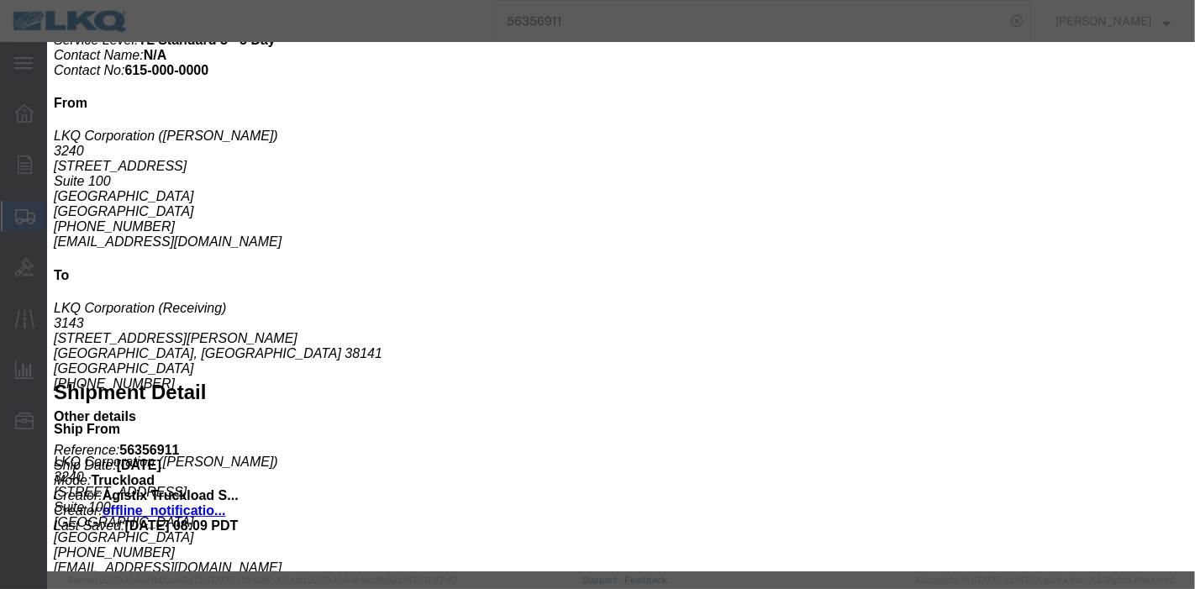
click icon "button"
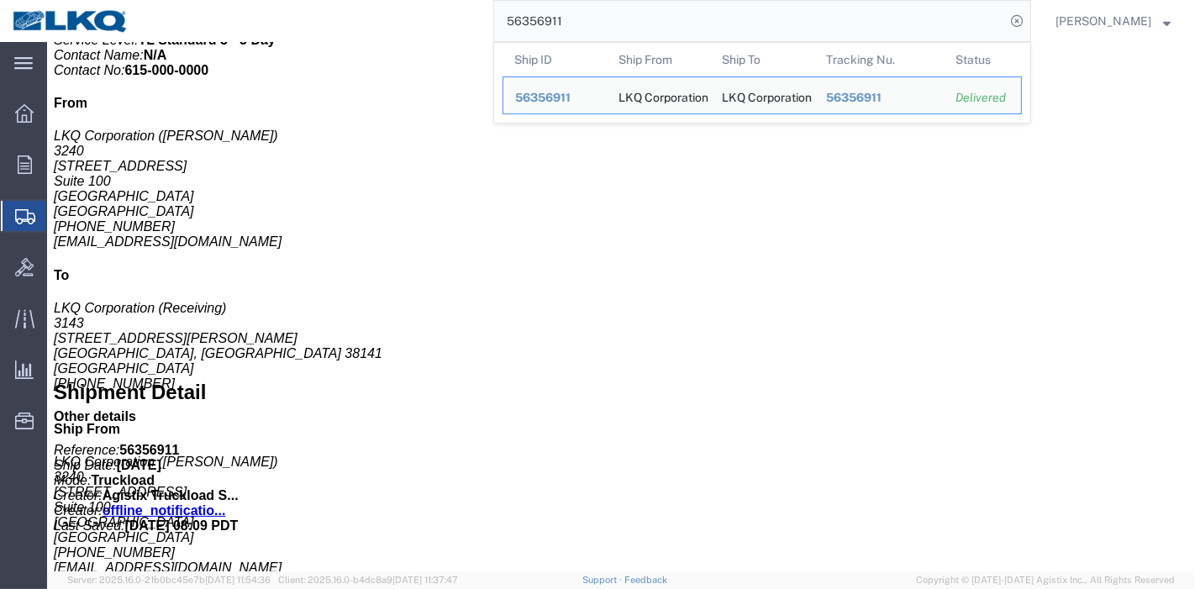
drag, startPoint x: 595, startPoint y: 26, endPoint x: 275, endPoint y: 7, distance: 320.8
paste input "5720057"
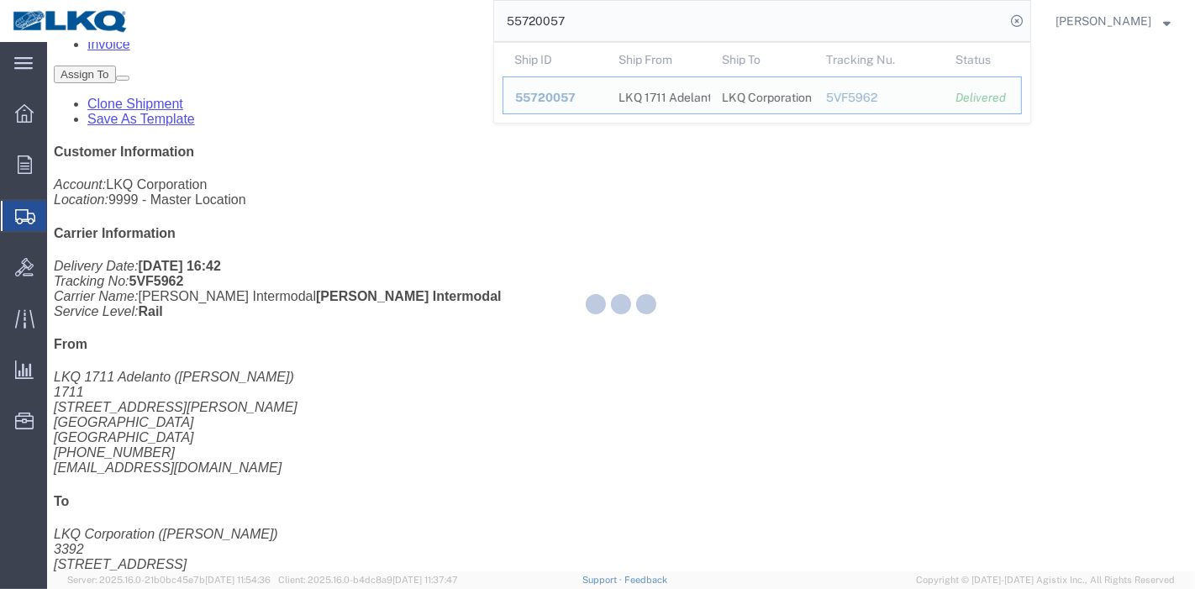
scroll to position [187, 0]
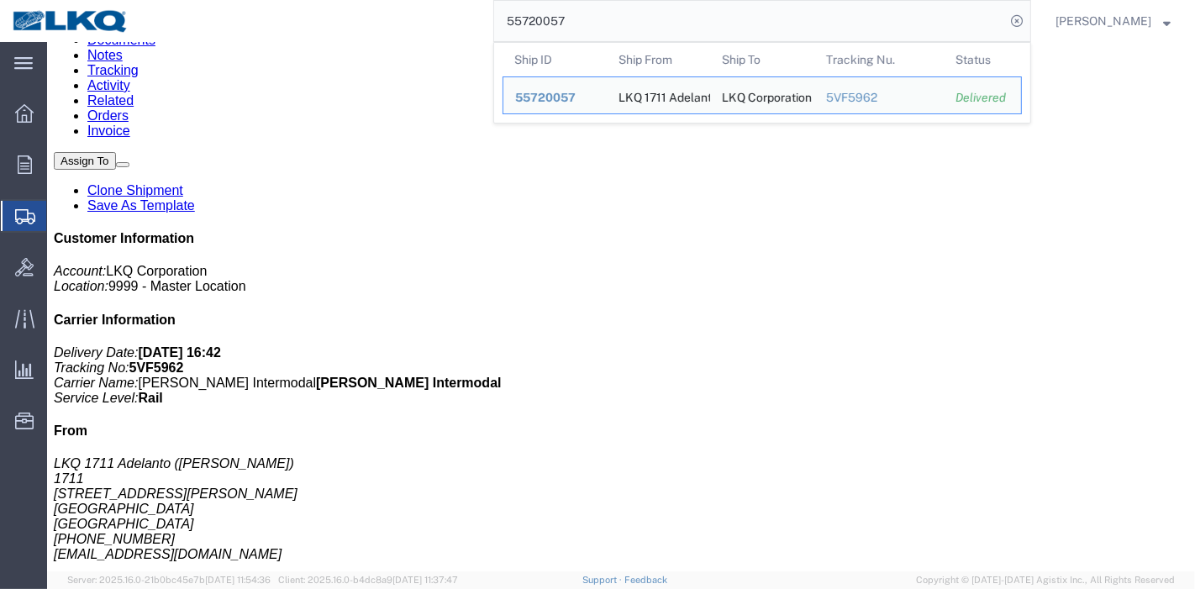
click link "Rates"
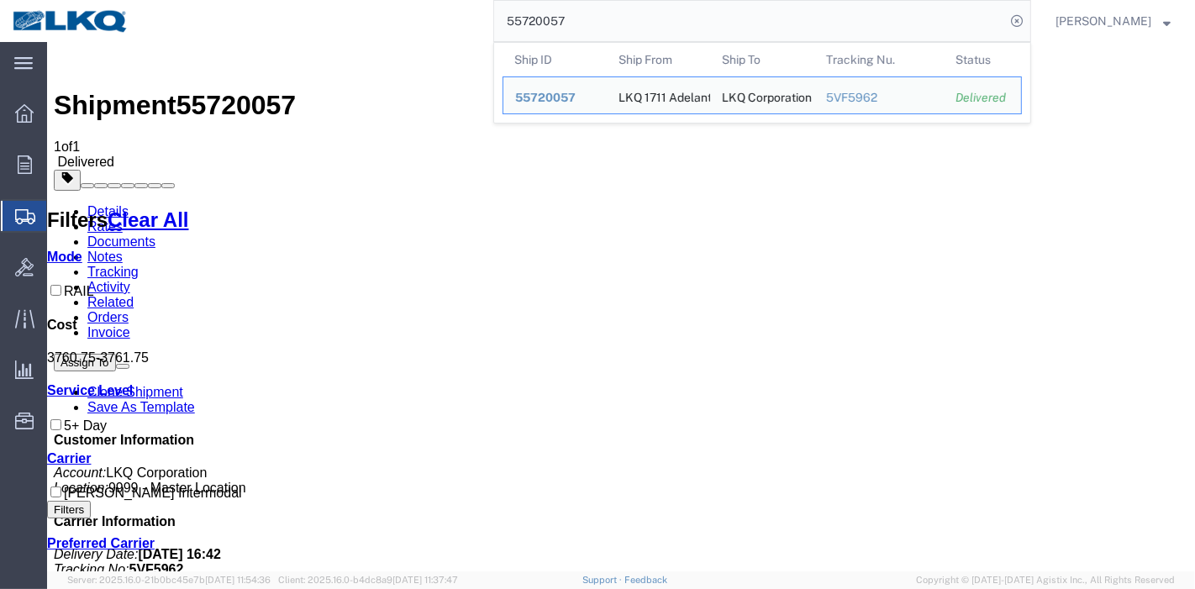
drag, startPoint x: 582, startPoint y: 65, endPoint x: 341, endPoint y: 48, distance: 240.9
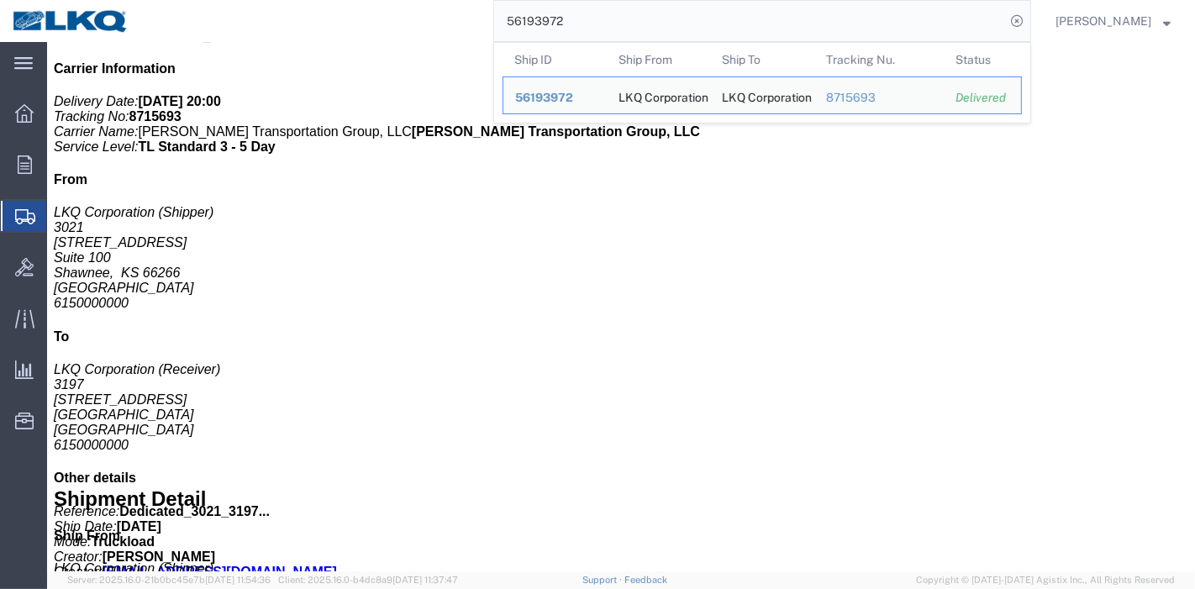
scroll to position [466, 0]
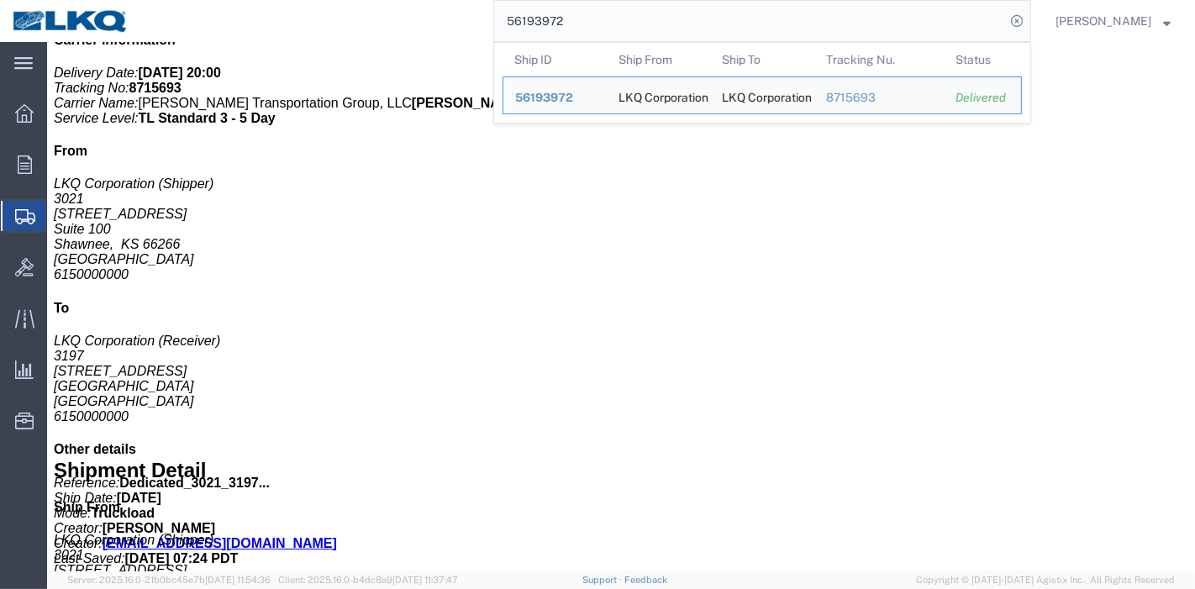
drag, startPoint x: 612, startPoint y: 32, endPoint x: 440, endPoint y: 31, distance: 172.3
click at [440, 31] on div "56193972 Ship ID Ship From Ship To Tracking Nu. Status Ship ID 56193972 Ship Fr…" at bounding box center [586, 21] width 890 height 42
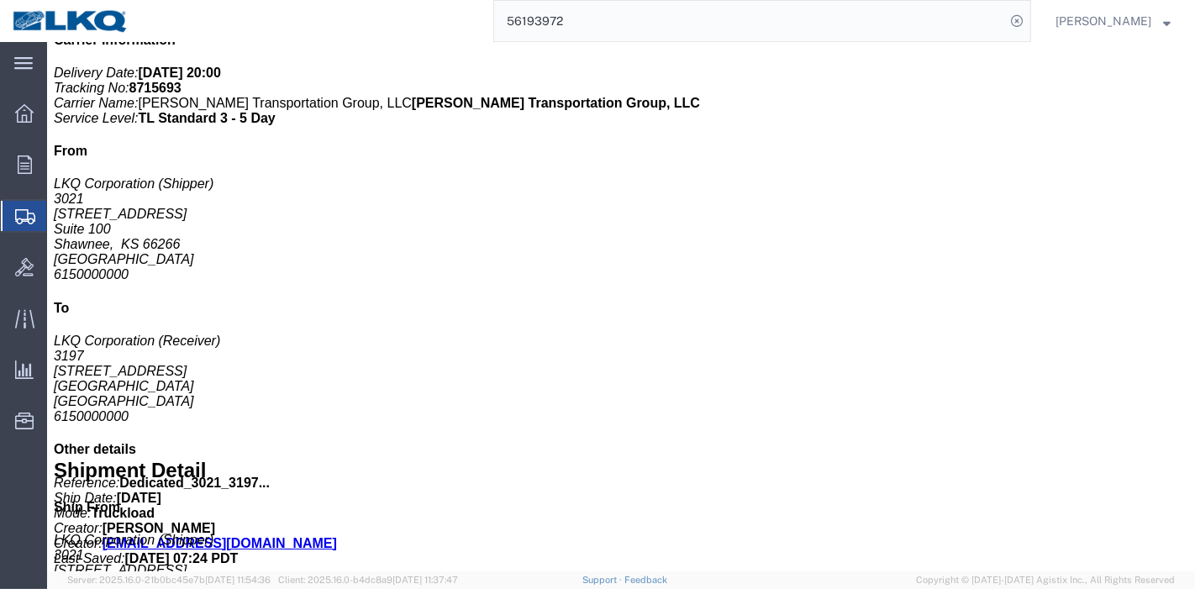
paste input "398435"
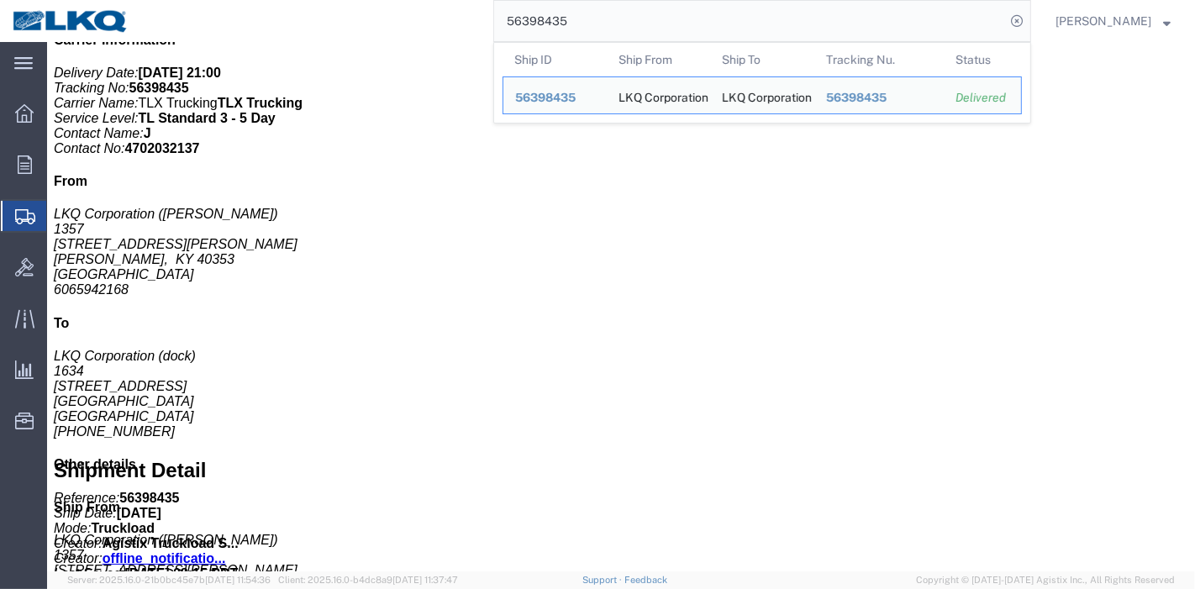
drag, startPoint x: 619, startPoint y: 7, endPoint x: 489, endPoint y: 18, distance: 129.9
click at [489, 18] on div "56398435 Ship ID Ship From Ship To Tracking Nu. Status Ship ID 56398435 Ship Fr…" at bounding box center [586, 21] width 890 height 42
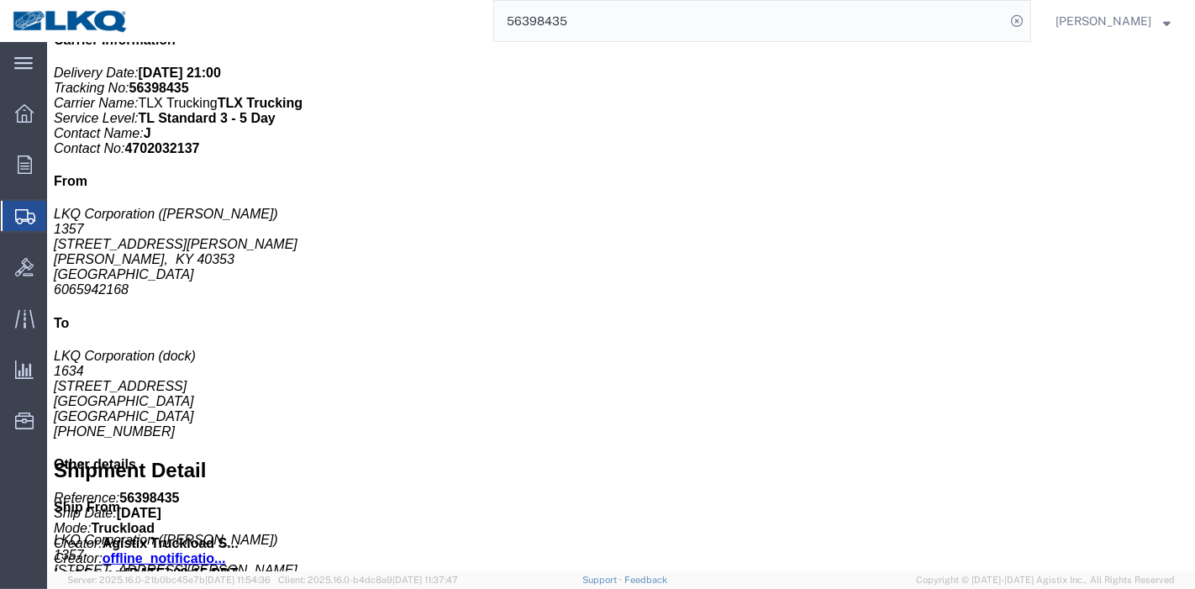
paste input "4950040"
type input "54950040"
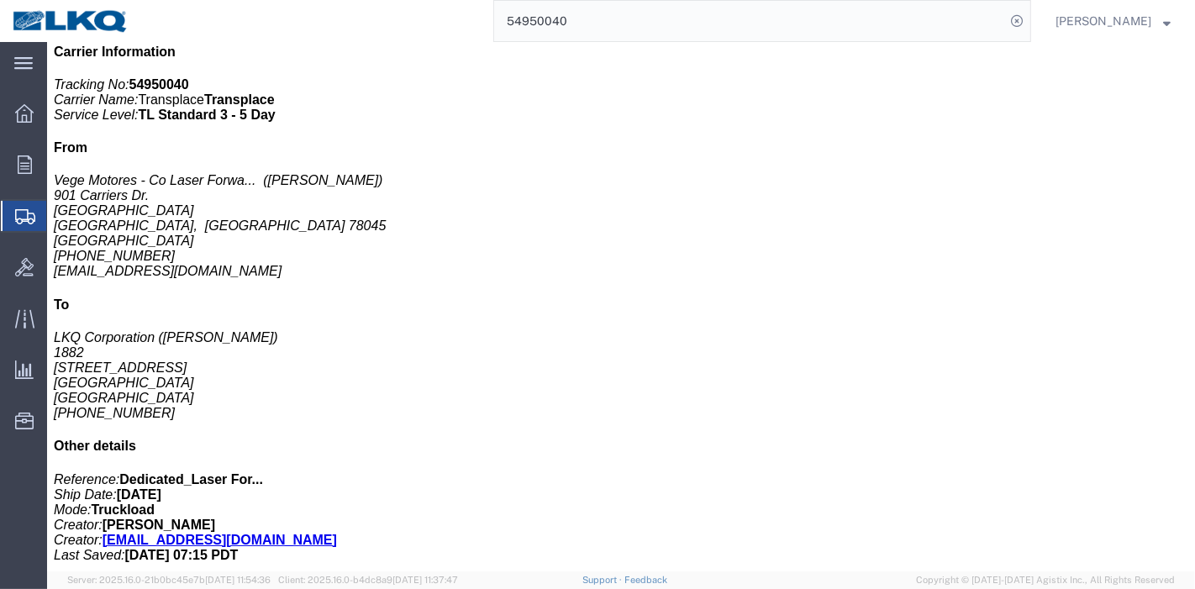
drag, startPoint x: 281, startPoint y: 107, endPoint x: 318, endPoint y: 61, distance: 58.5
click link "Tracking"
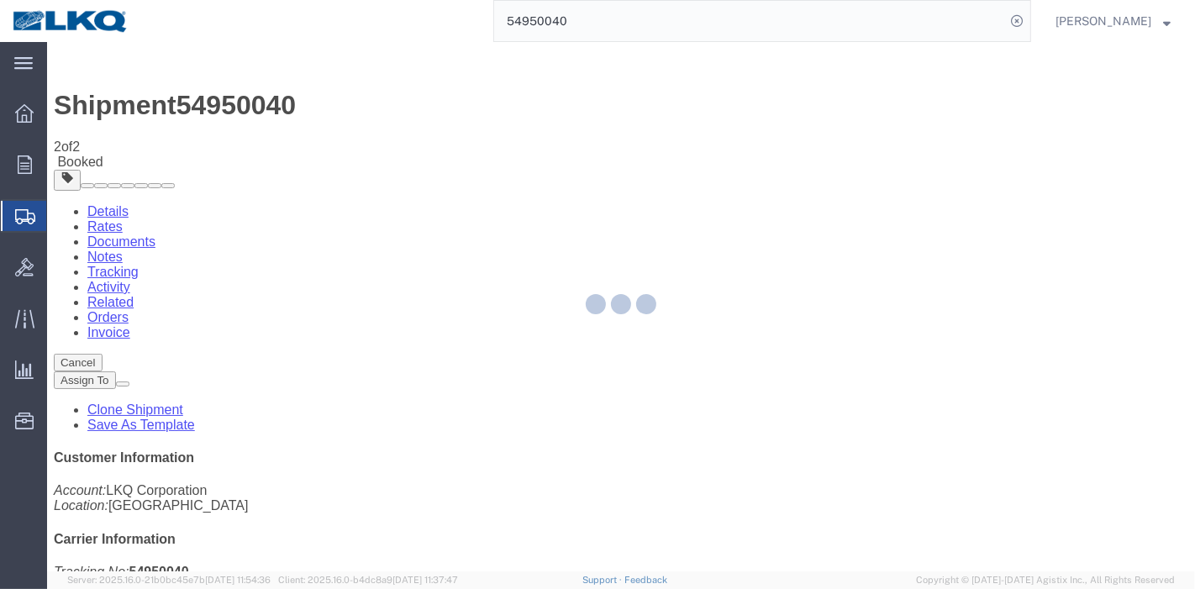
type button "Add New Tracking"
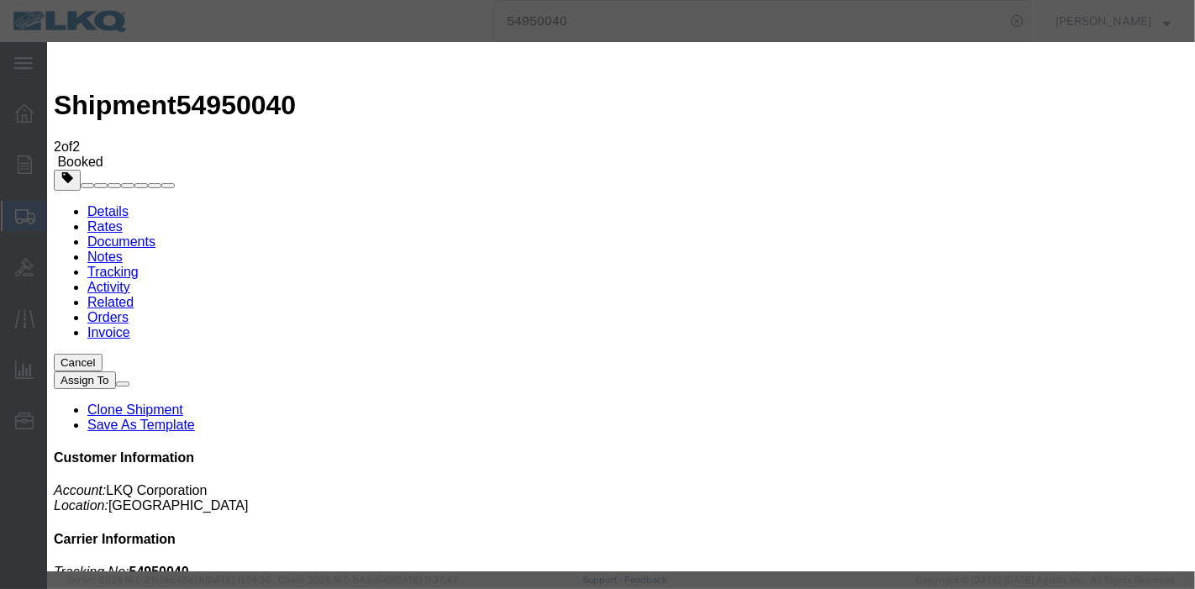
type input "[DATE]"
type input "3:00 AM"
select select "DELIVRED"
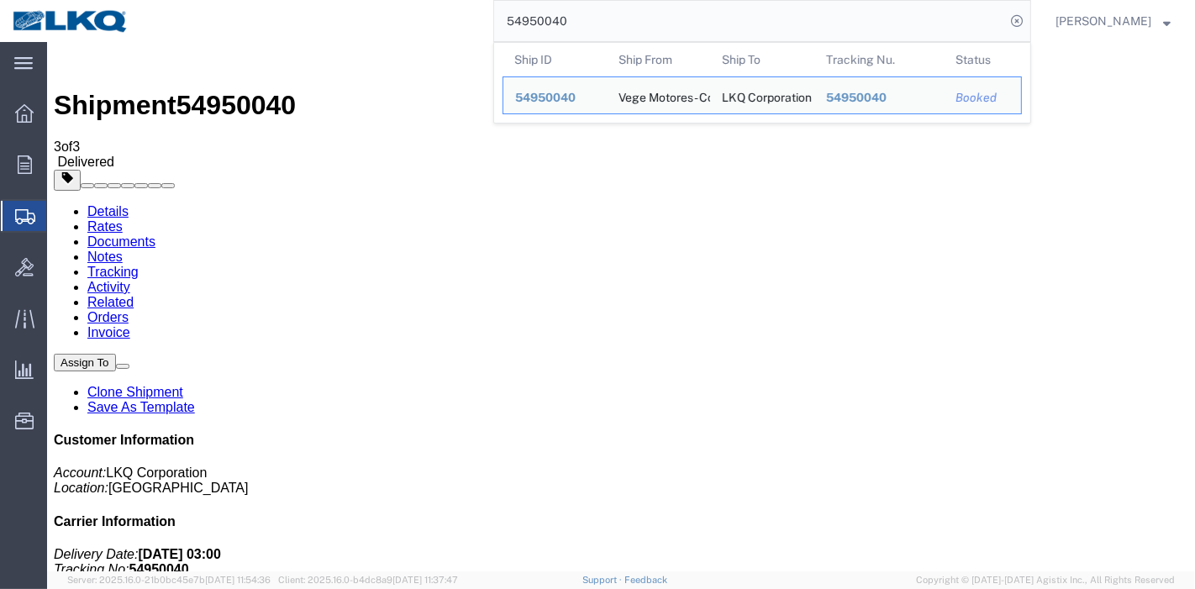
drag, startPoint x: 610, startPoint y: 23, endPoint x: 436, endPoint y: 27, distance: 174.0
click at [436, 27] on div "54950040 Ship ID Ship From Ship To Tracking Nu. Status Ship ID 54950040 Ship Fr…" at bounding box center [586, 21] width 890 height 42
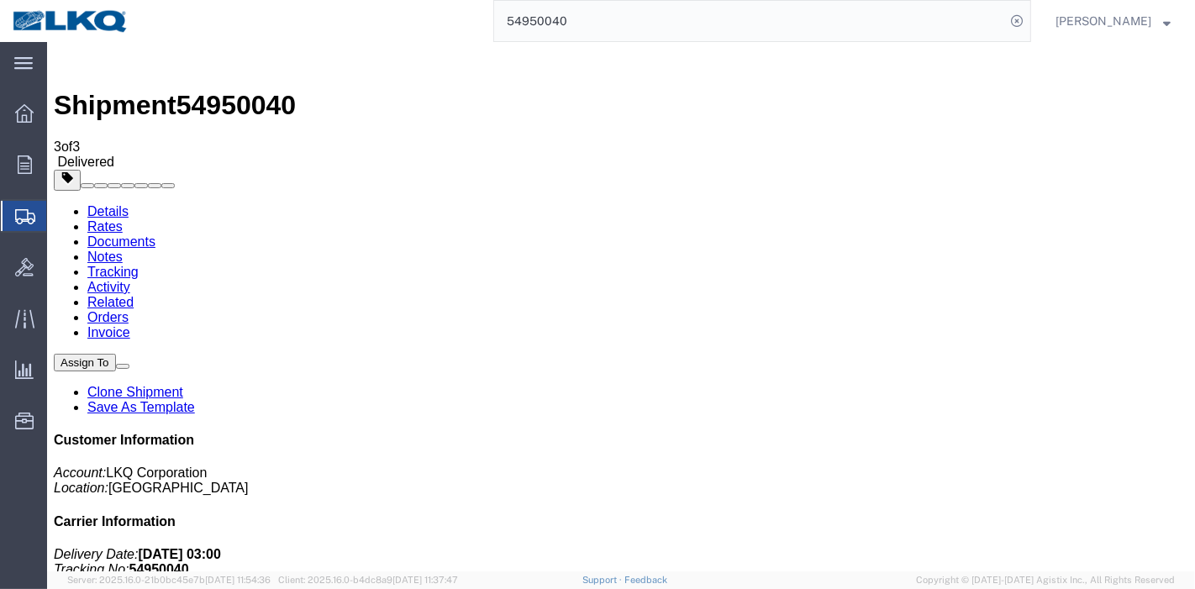
paste input "787766"
type input "54787766"
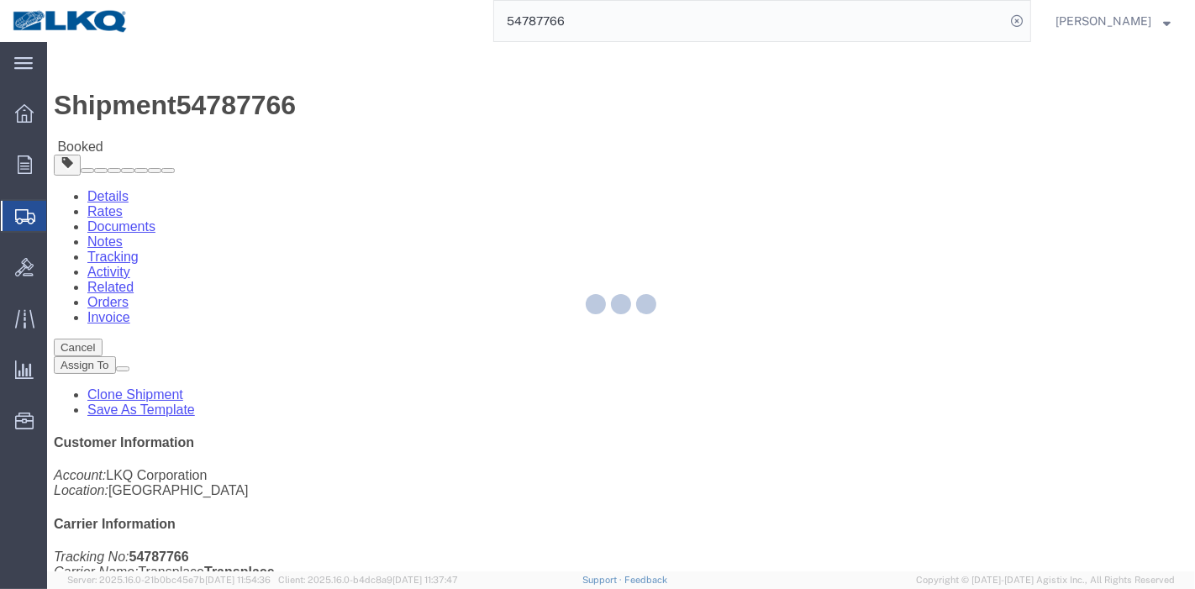
click div
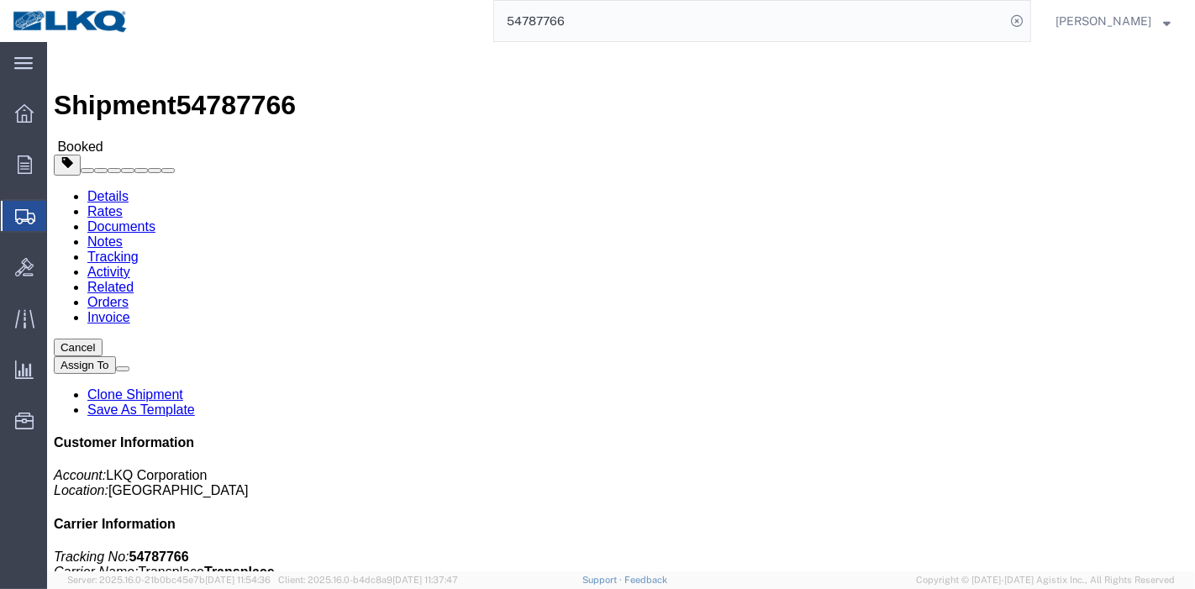
click link "Tracking"
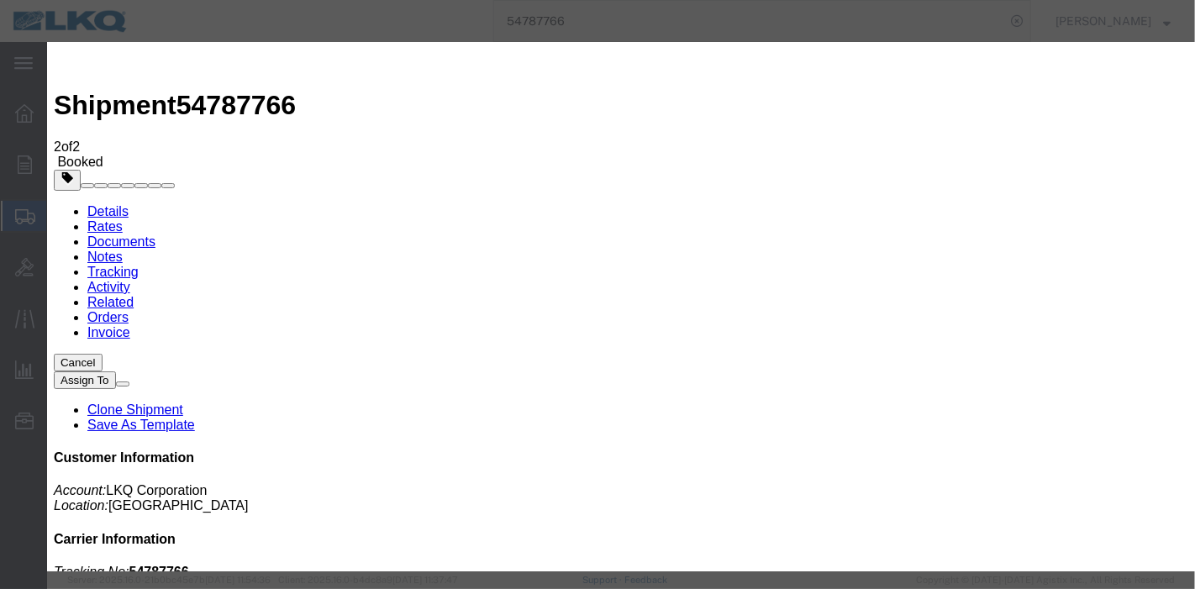
type input "[DATE]"
type input "3:00 AM"
select select "DELIVRED"
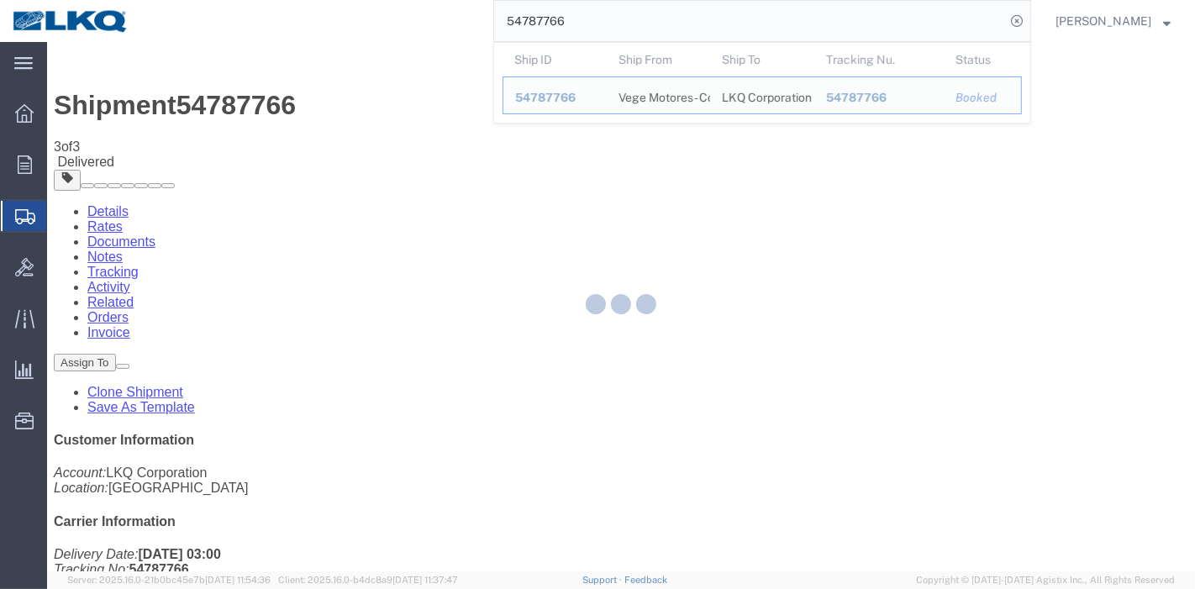
drag, startPoint x: 506, startPoint y: 25, endPoint x: 454, endPoint y: 29, distance: 52.2
click at [454, 29] on div "54787766 Ship ID Ship From Ship To Tracking Nu. Status Ship ID 54787766 Ship Fr…" at bounding box center [586, 21] width 890 height 42
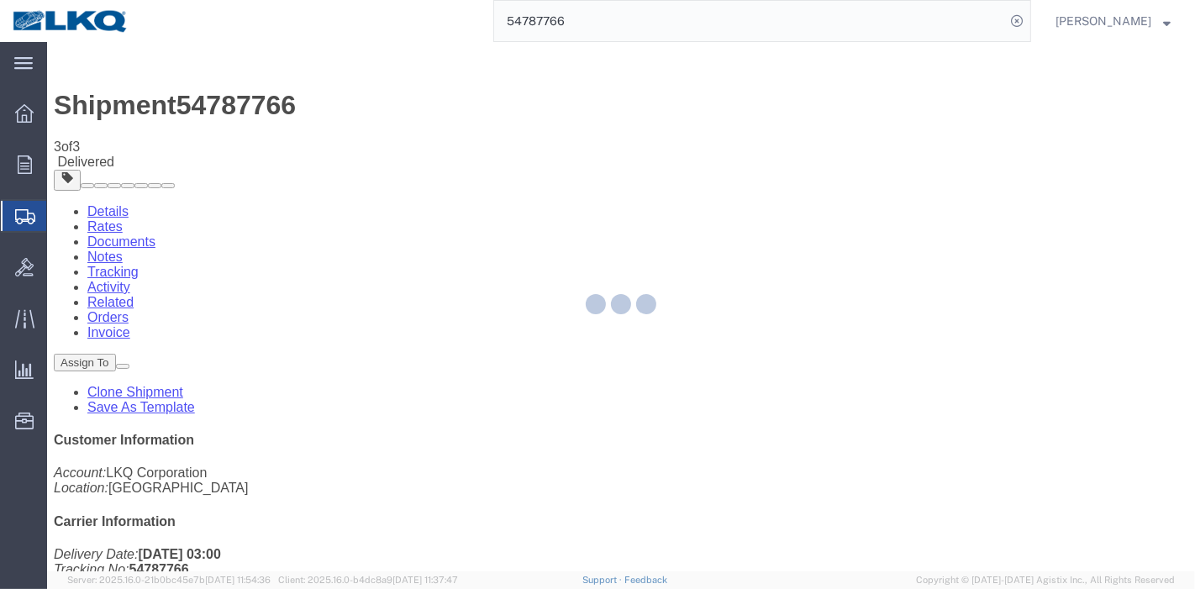
paste input "5616737"
type input "55616737"
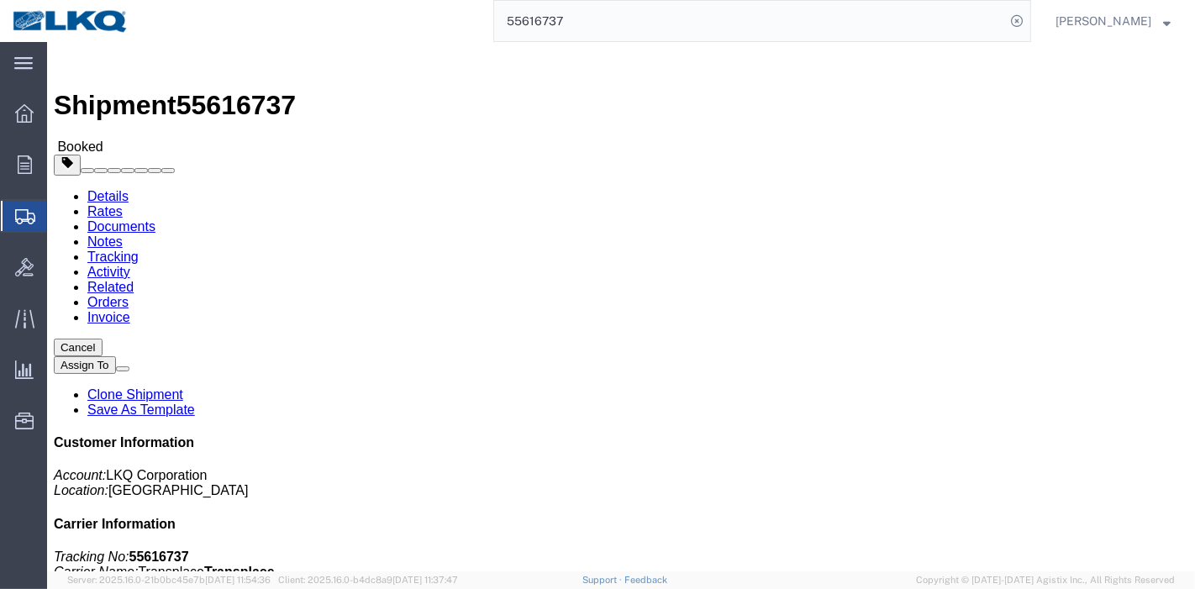
click link "Tracking"
click div
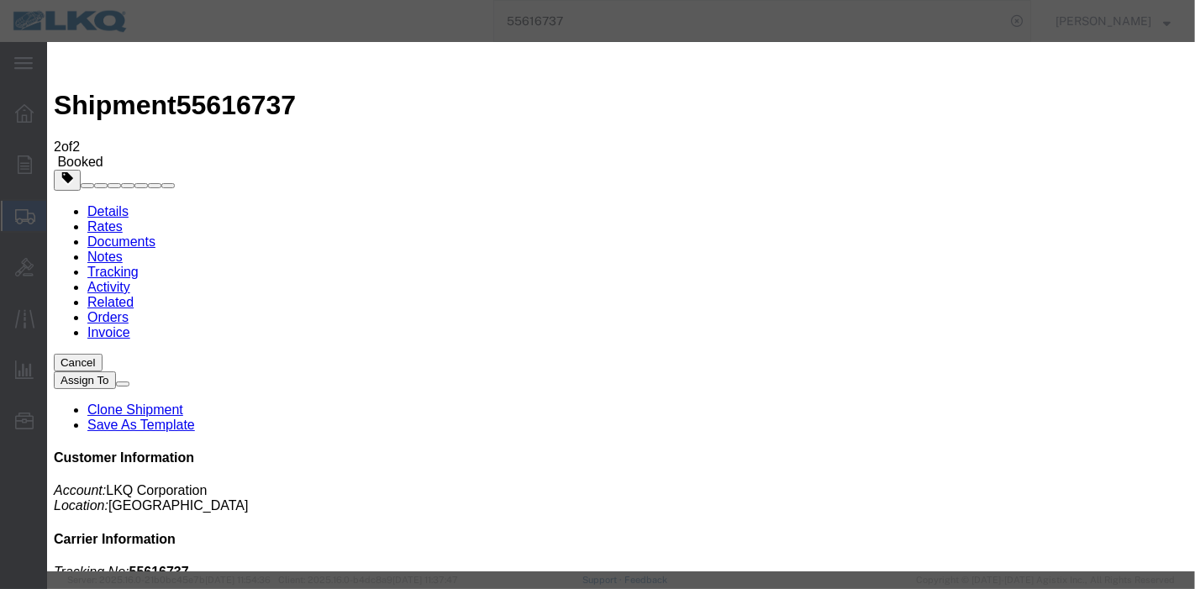
type input "[DATE]"
type input "3:00 AM"
select select "DELIVRED"
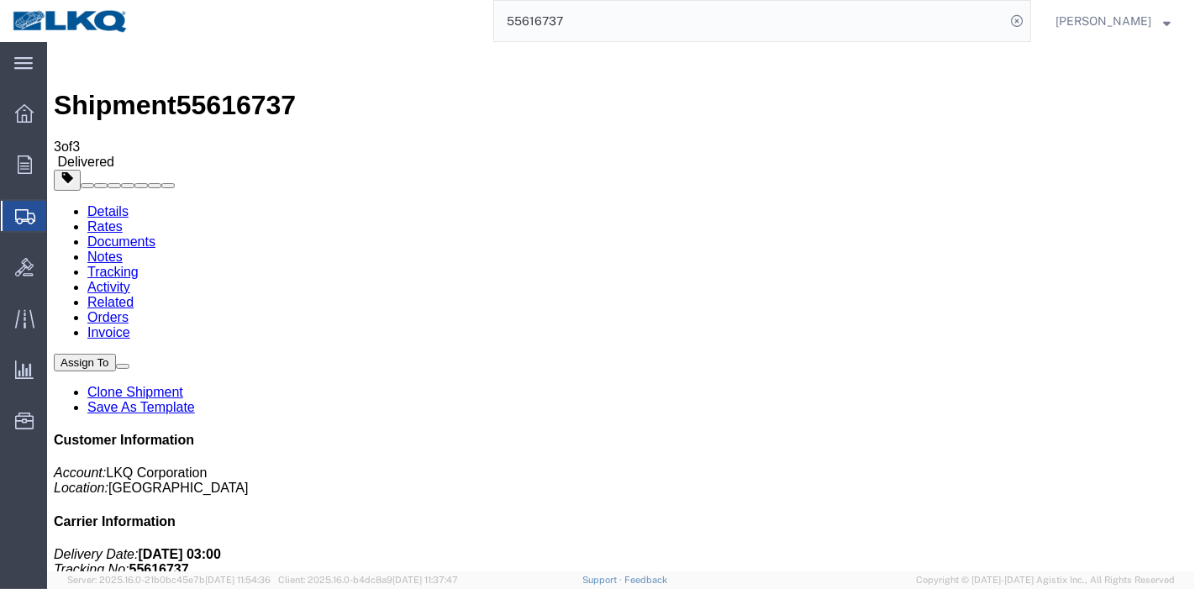
click at [122, 219] on link "Rates" at bounding box center [104, 226] width 35 height 14
